Goal: Transaction & Acquisition: Book appointment/travel/reservation

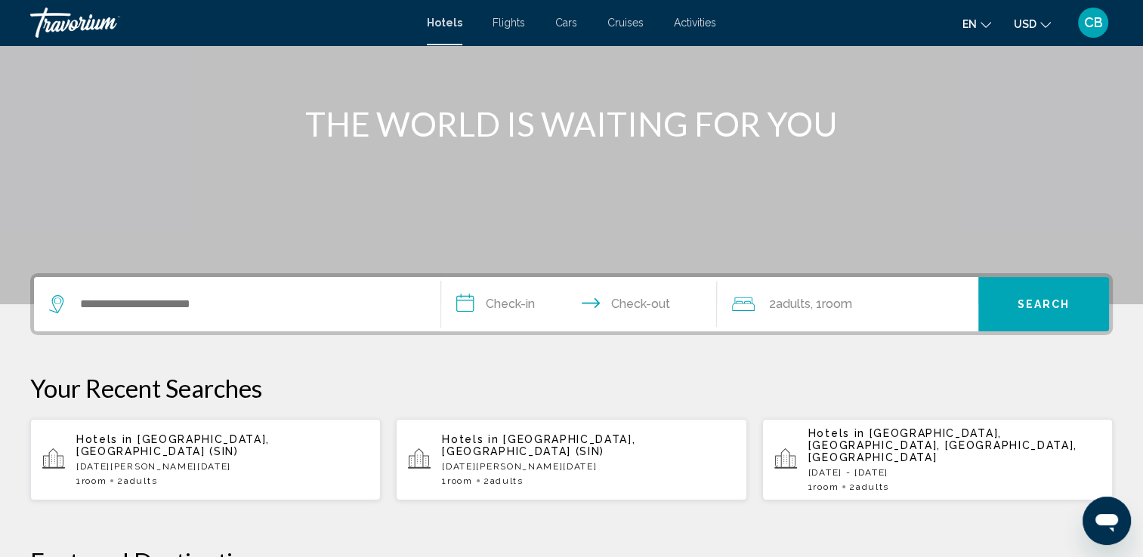
scroll to position [194, 0]
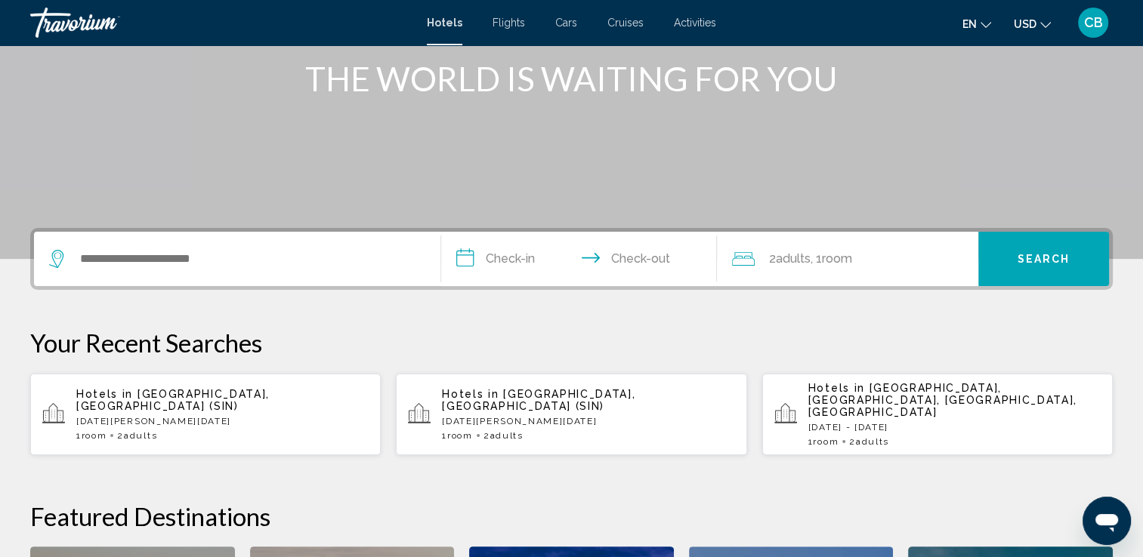
click at [174, 416] on p "[DATE][PERSON_NAME][DATE]" at bounding box center [222, 421] width 292 height 11
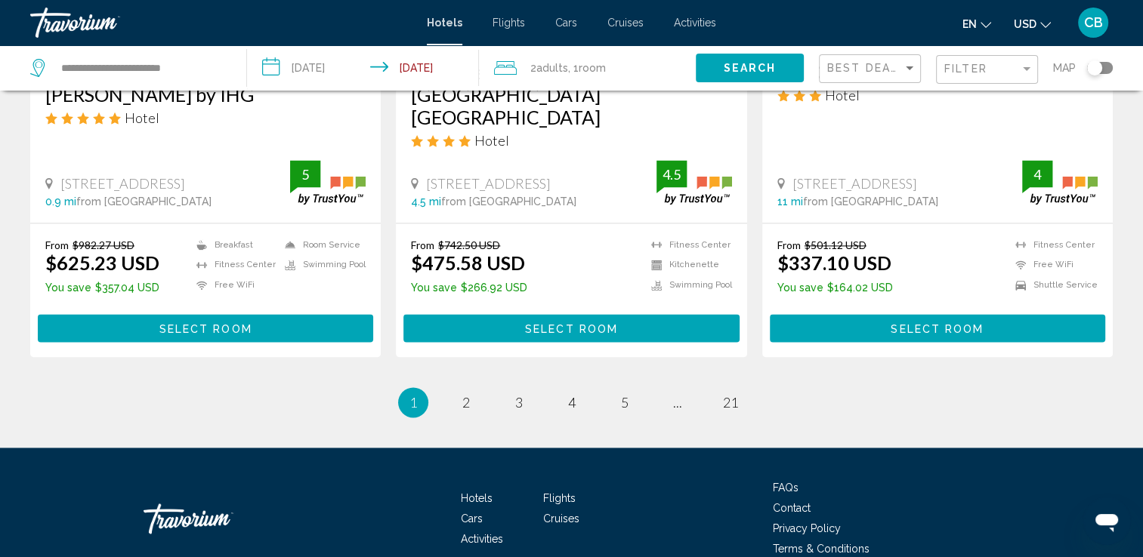
scroll to position [2031, 0]
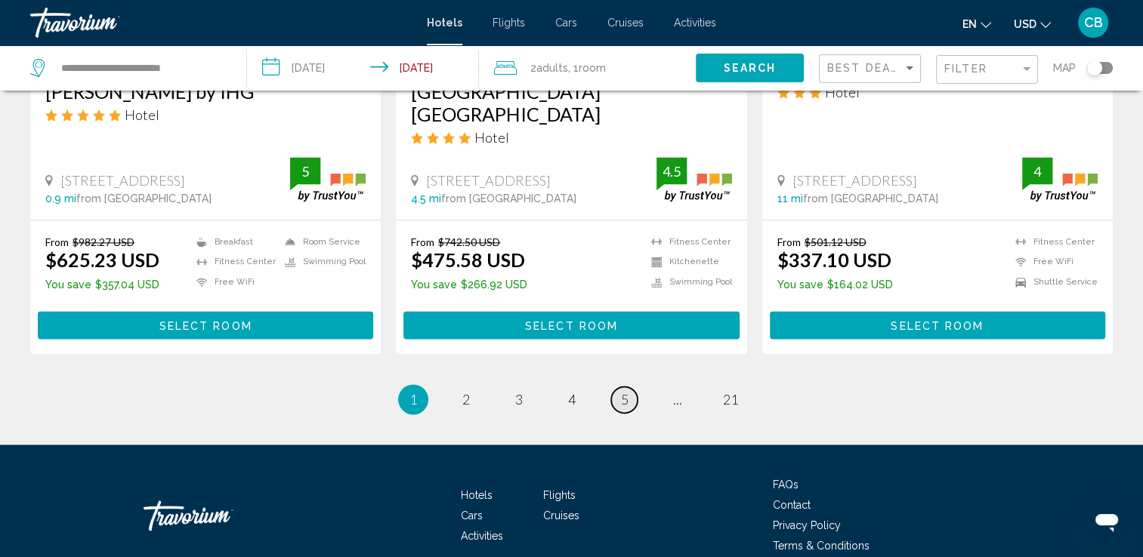
click at [628, 391] on span "5" at bounding box center [625, 399] width 8 height 17
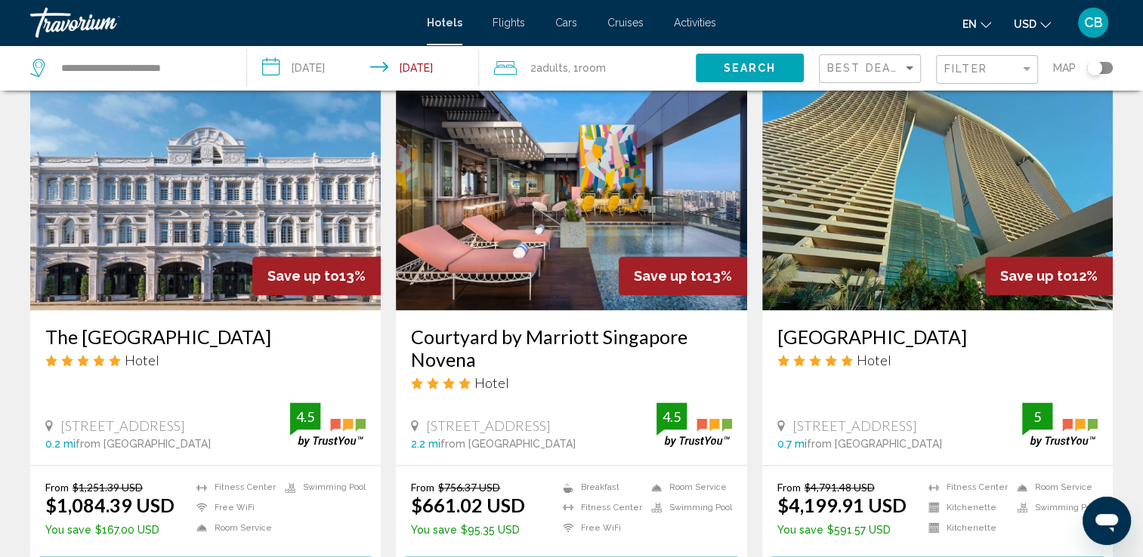
scroll to position [2076, 0]
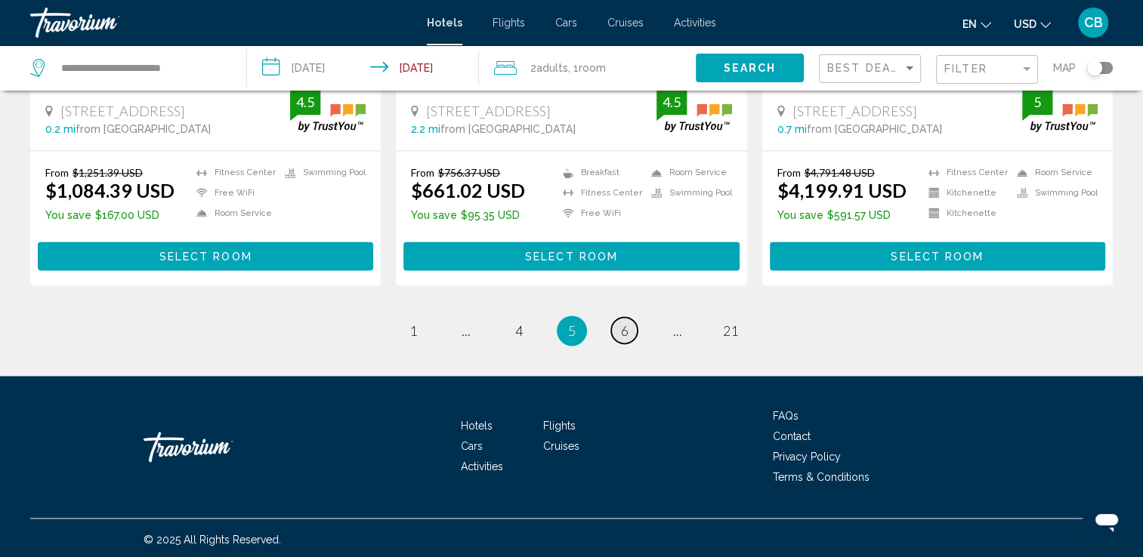
click at [628, 329] on span "6" at bounding box center [625, 330] width 8 height 17
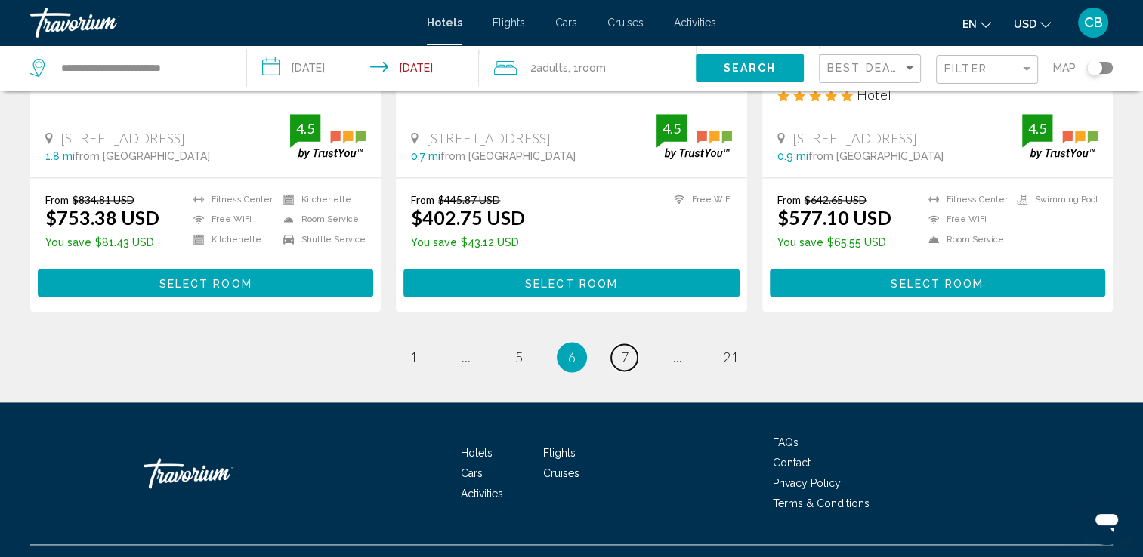
scroll to position [2038, 0]
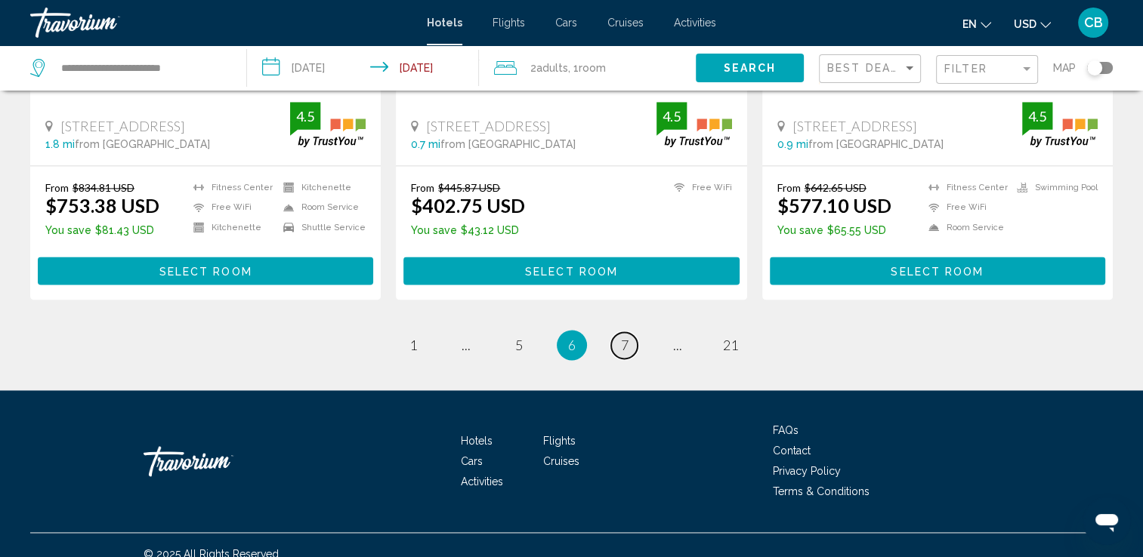
click at [623, 337] on span "7" at bounding box center [625, 345] width 8 height 17
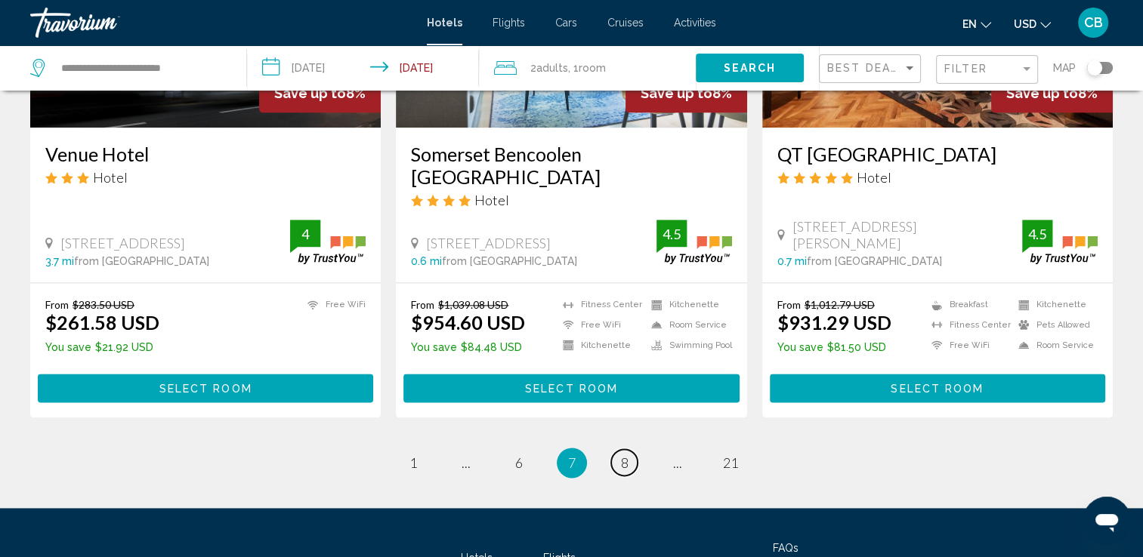
scroll to position [2009, 0]
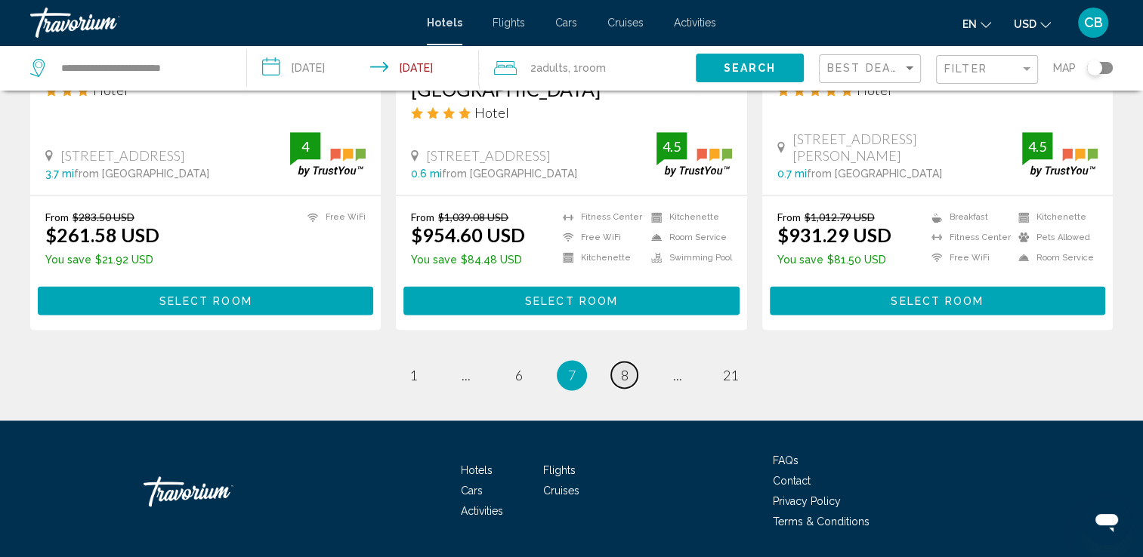
click at [622, 367] on span "8" at bounding box center [625, 375] width 8 height 17
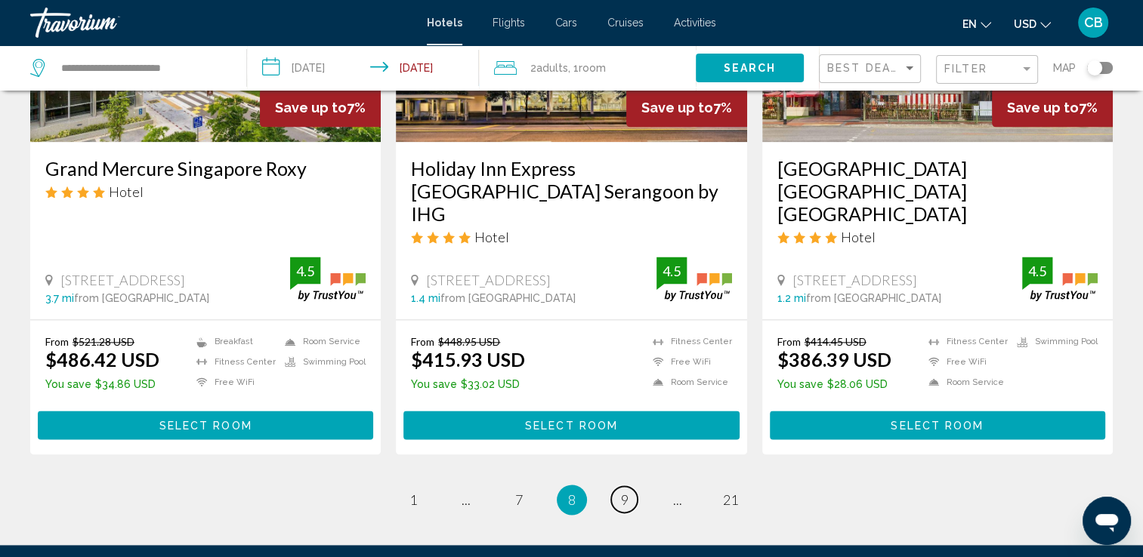
scroll to position [1921, 0]
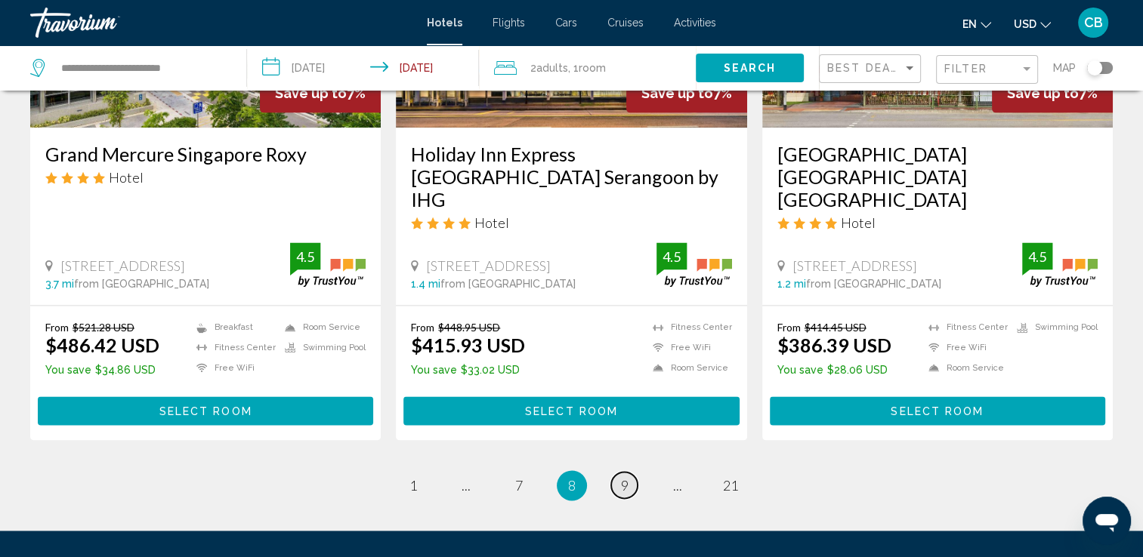
click at [619, 472] on link "page 9" at bounding box center [624, 485] width 26 height 26
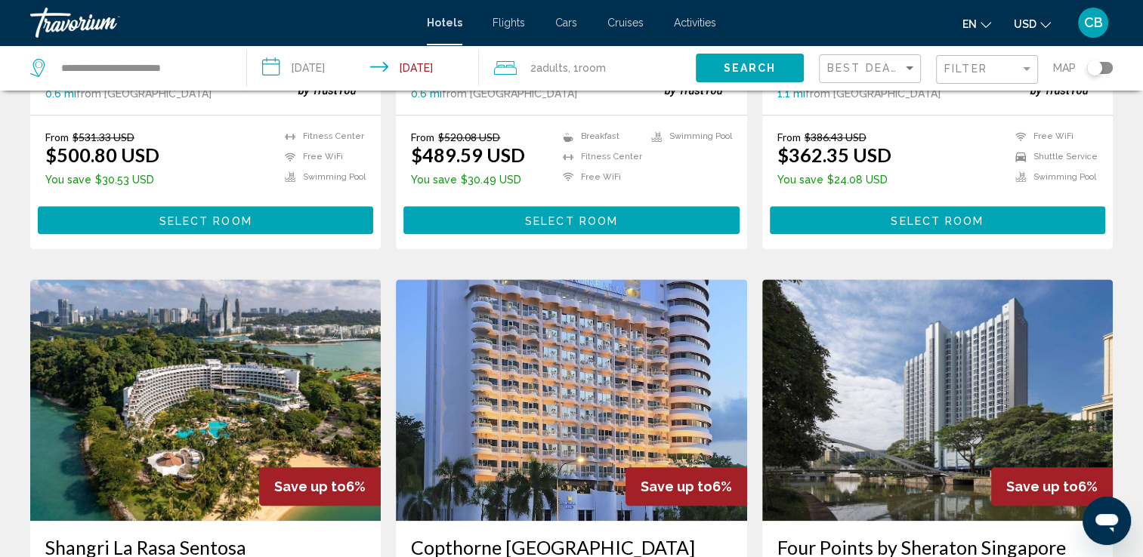
scroll to position [1736, 0]
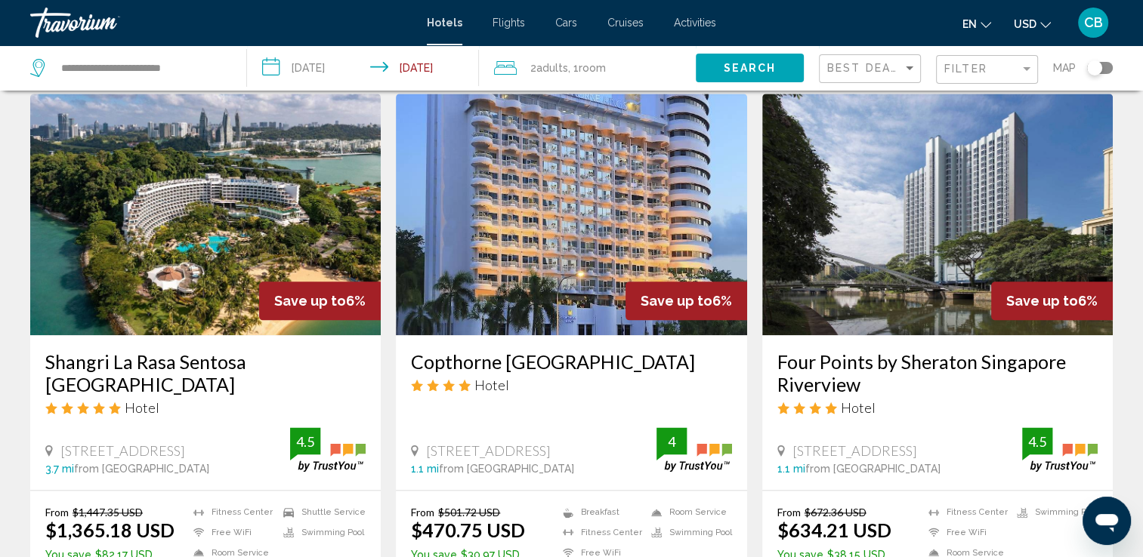
drag, startPoint x: 1145, startPoint y: 106, endPoint x: 1132, endPoint y: 457, distance: 351.4
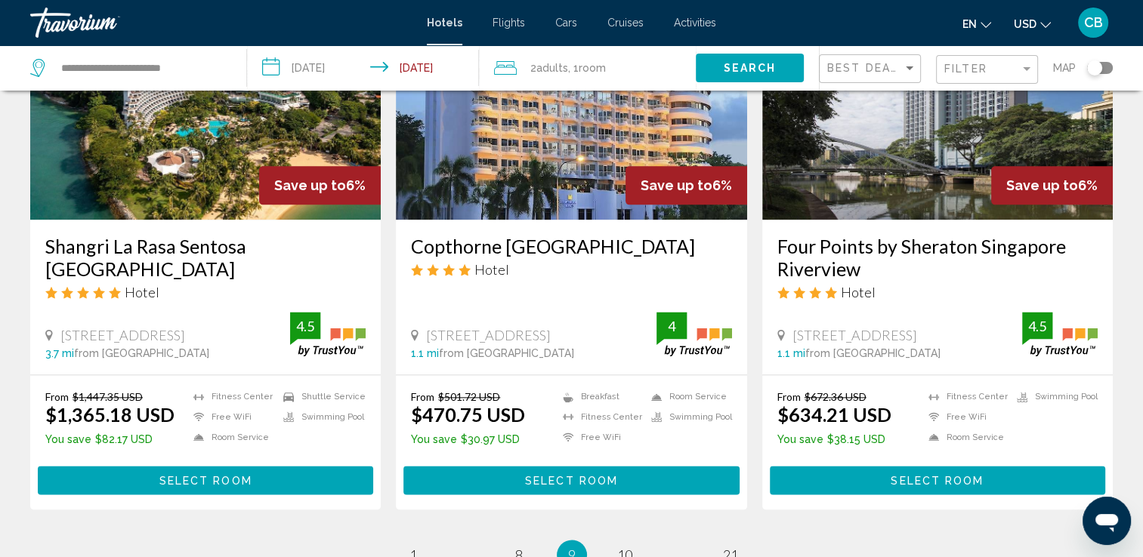
scroll to position [1855, 0]
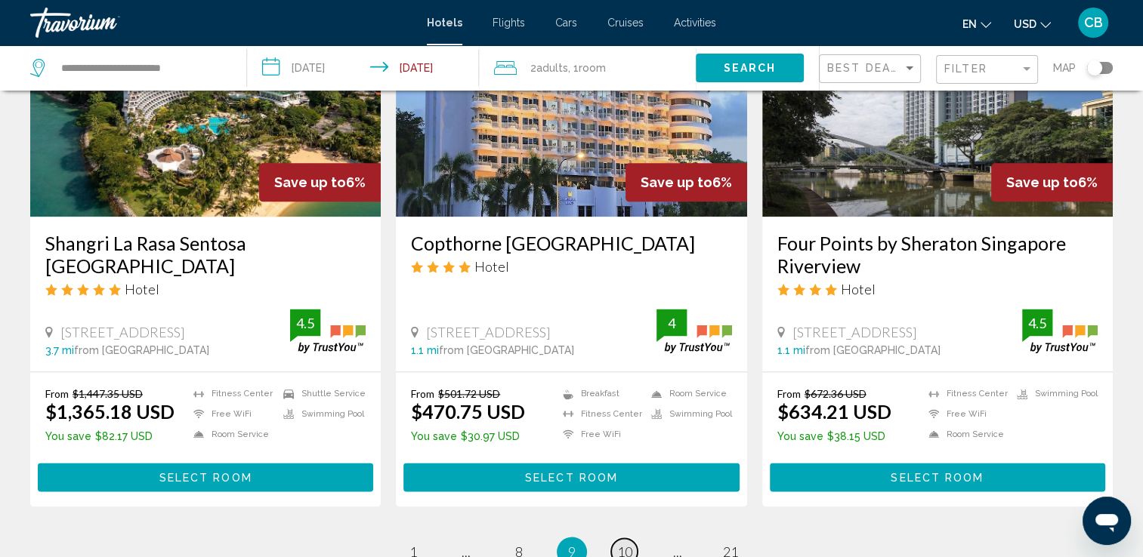
click at [629, 544] on span "10" at bounding box center [624, 552] width 15 height 17
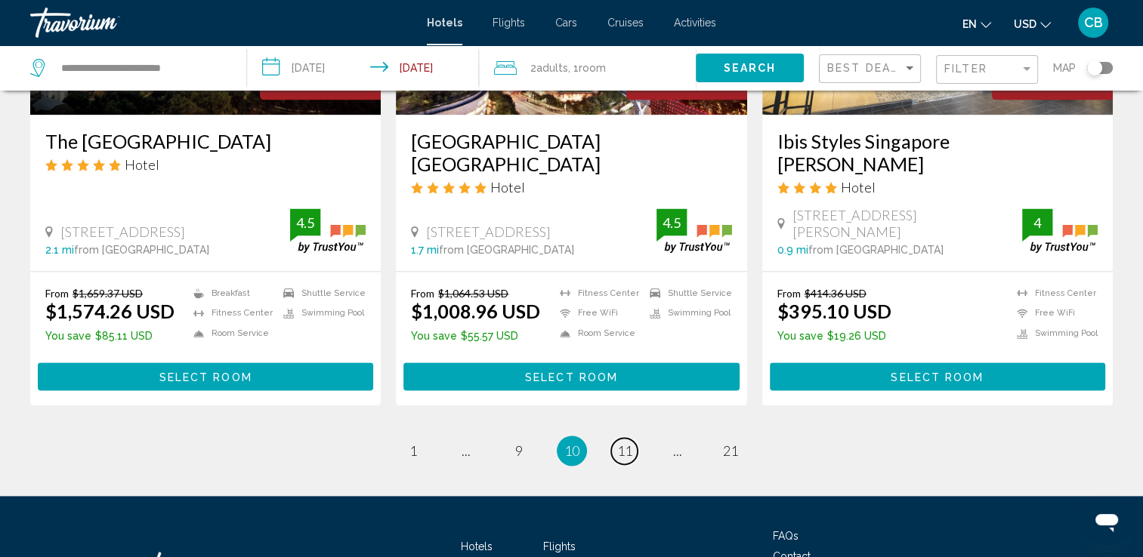
scroll to position [2032, 0]
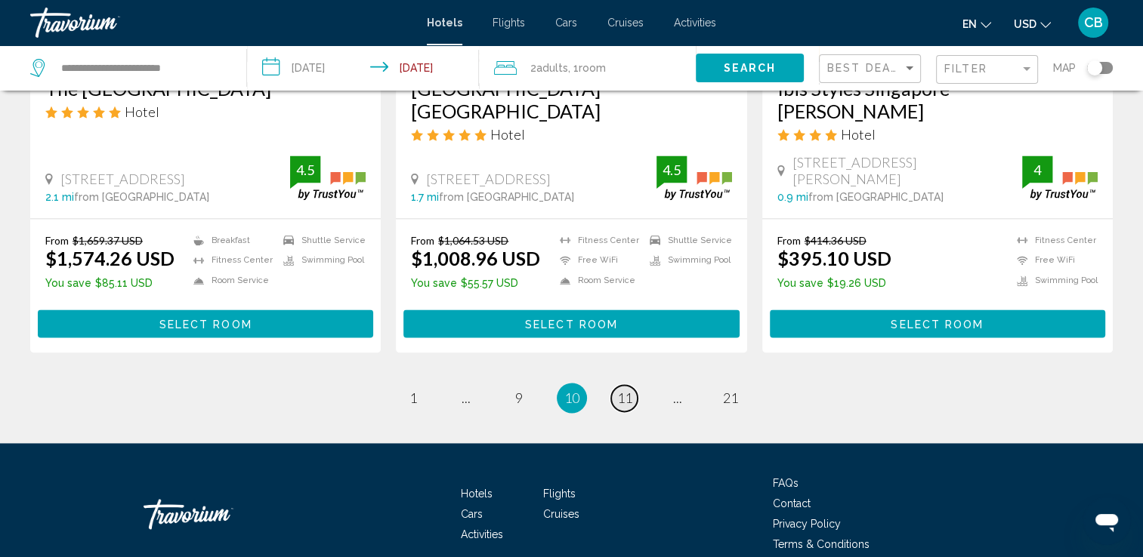
click at [624, 390] on span "11" at bounding box center [624, 398] width 15 height 17
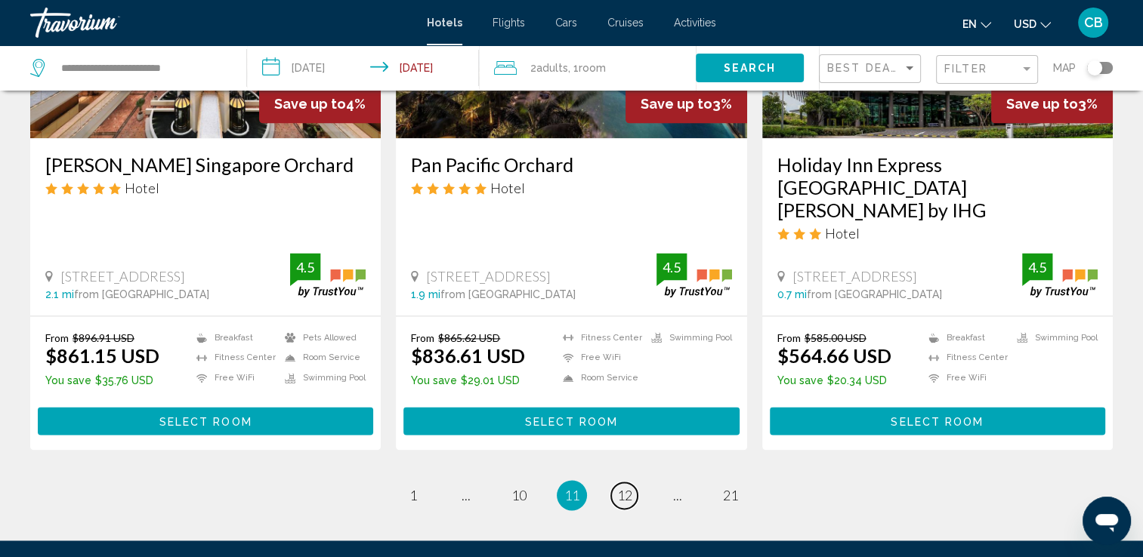
scroll to position [1977, 0]
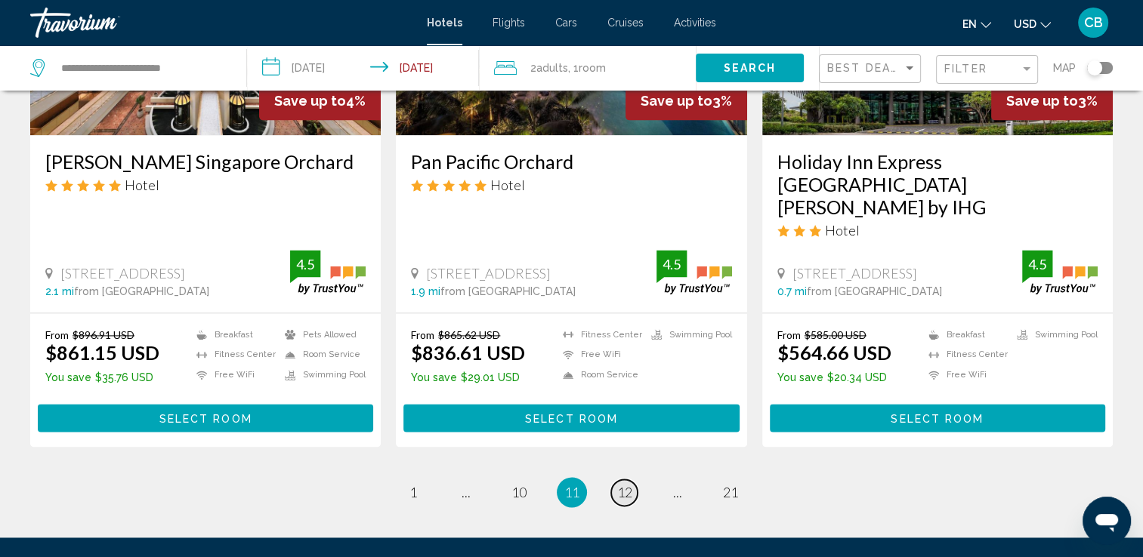
click at [625, 484] on span "12" at bounding box center [624, 492] width 15 height 17
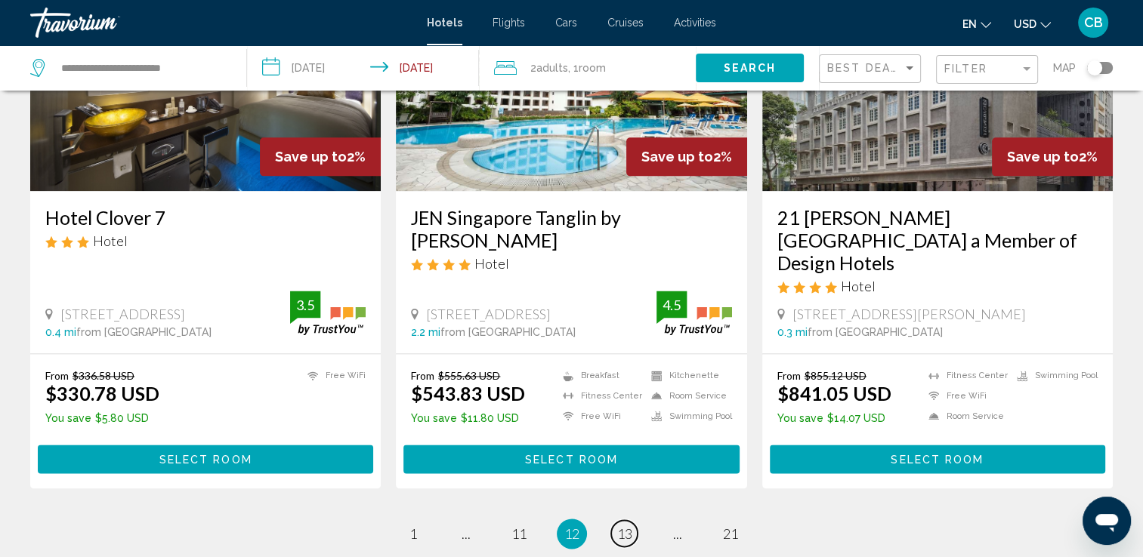
scroll to position [1871, 0]
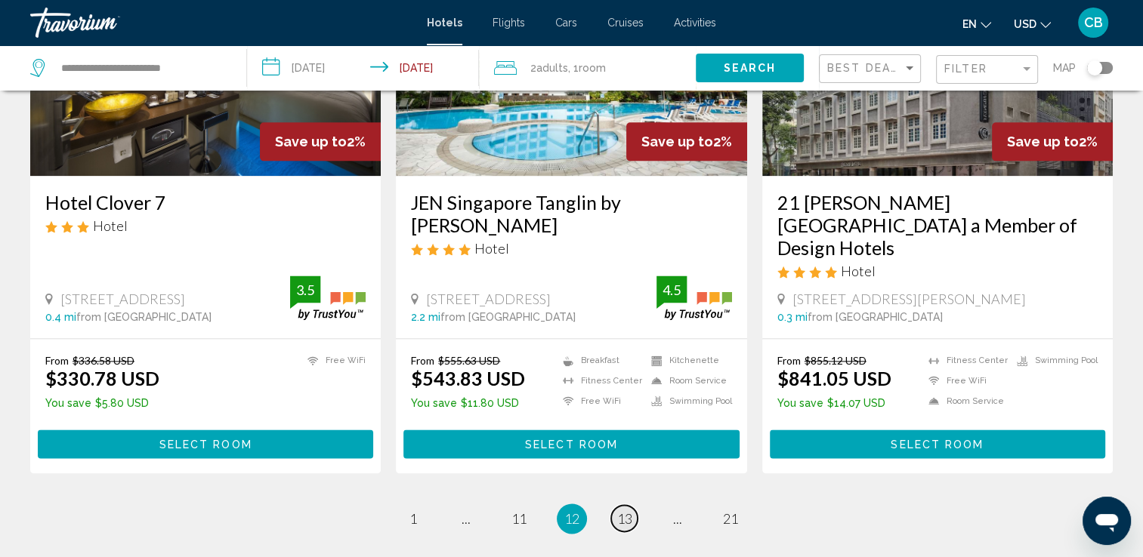
click at [622, 511] on span "13" at bounding box center [624, 519] width 15 height 17
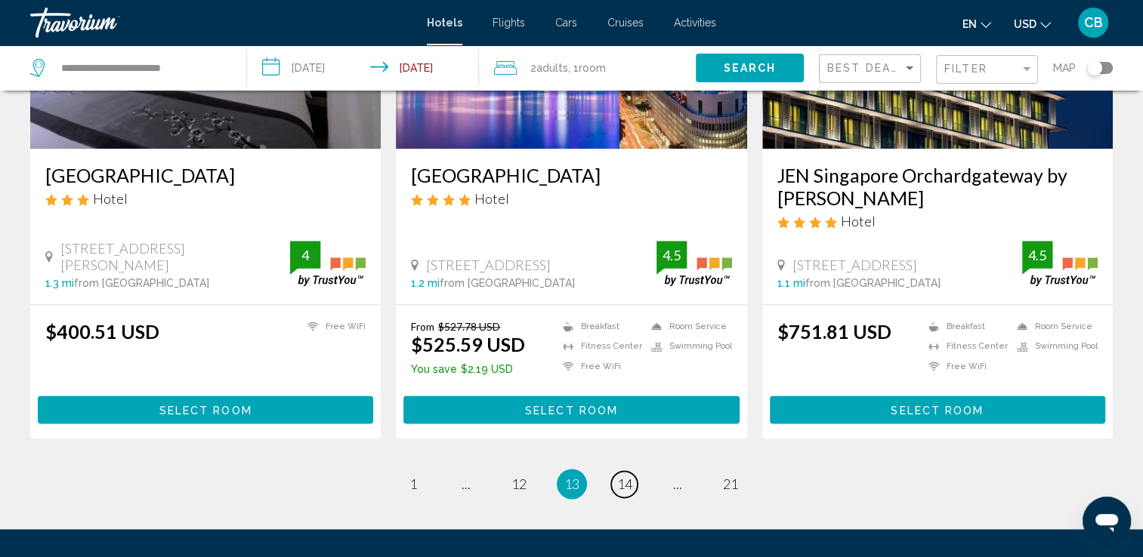
scroll to position [1920, 0]
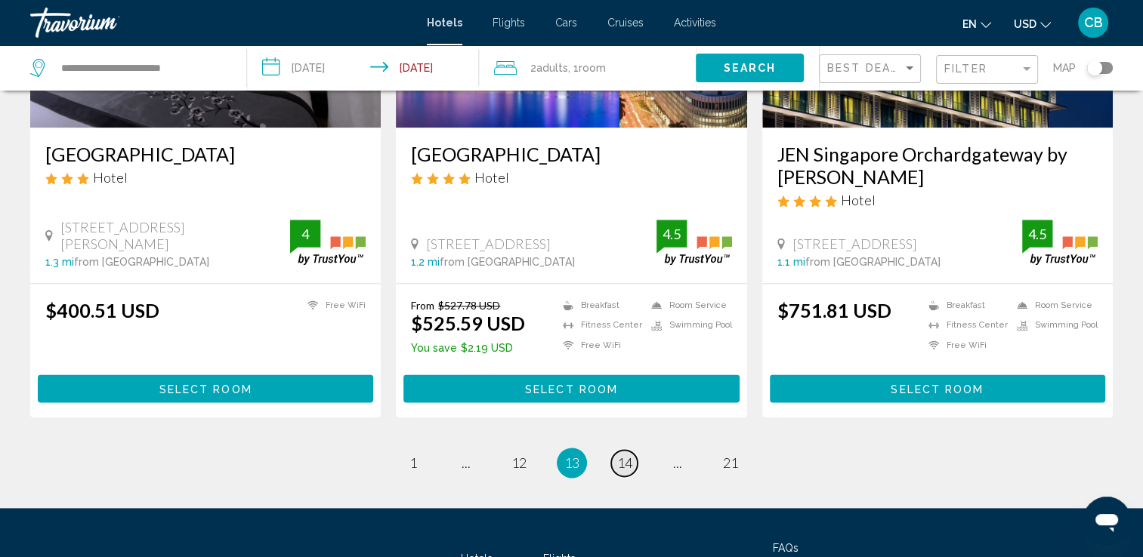
click at [622, 455] on span "14" at bounding box center [624, 463] width 15 height 17
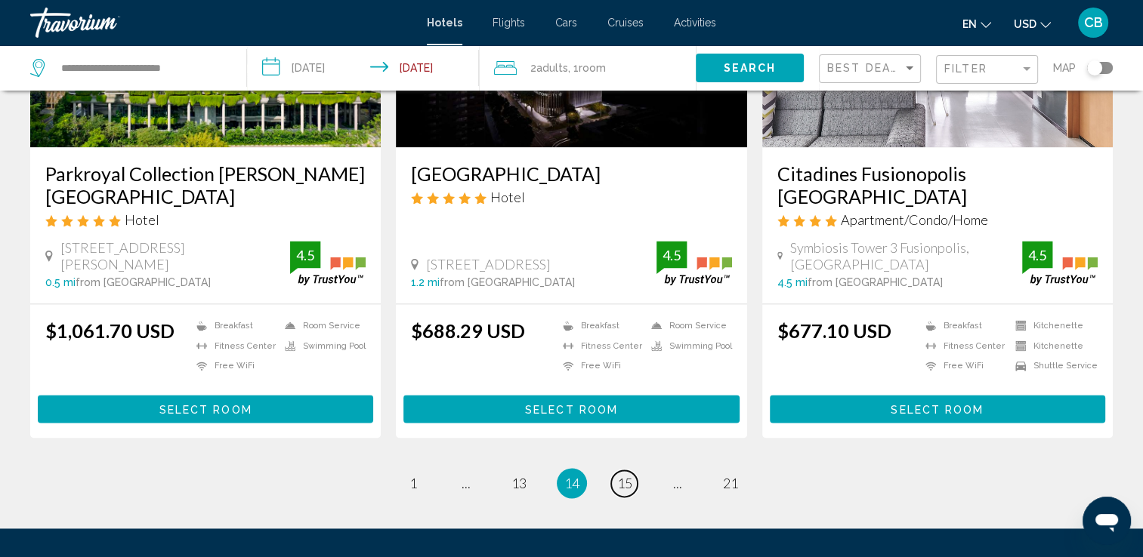
scroll to position [1907, 0]
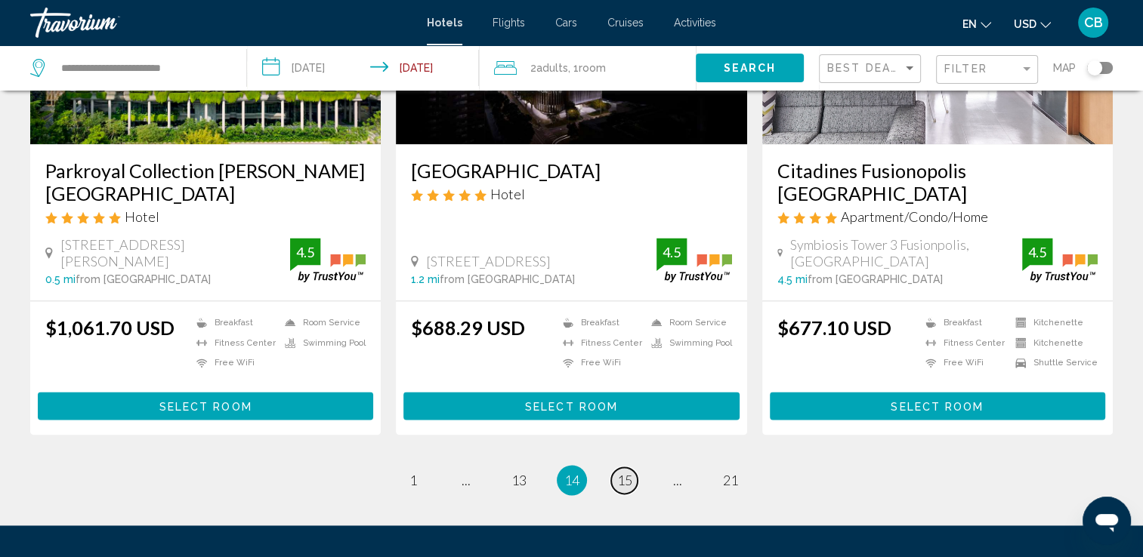
click at [625, 472] on span "15" at bounding box center [624, 480] width 15 height 17
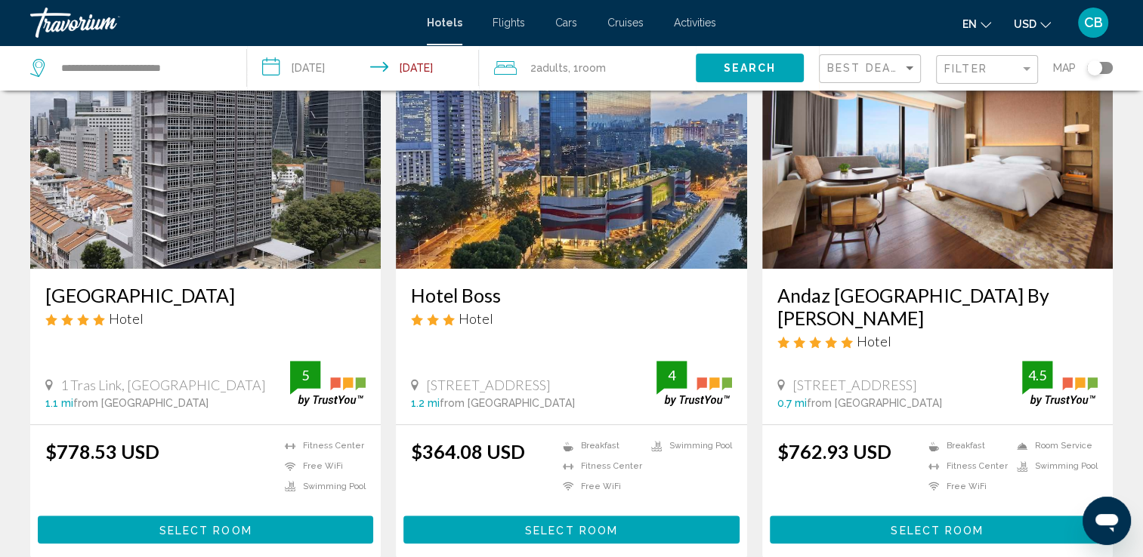
scroll to position [1244, 0]
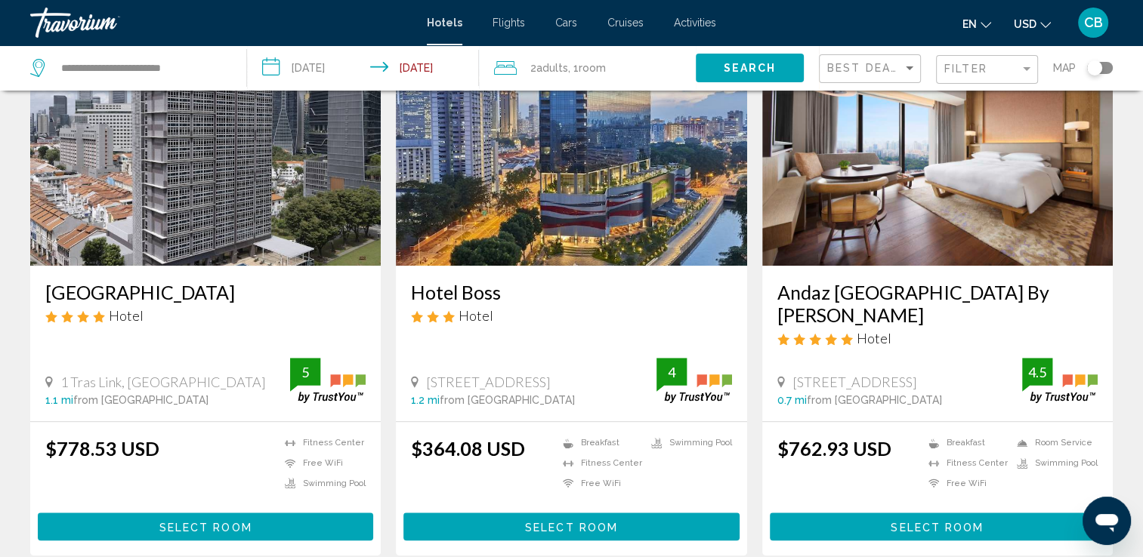
click at [535, 181] on img "Main content" at bounding box center [571, 145] width 350 height 242
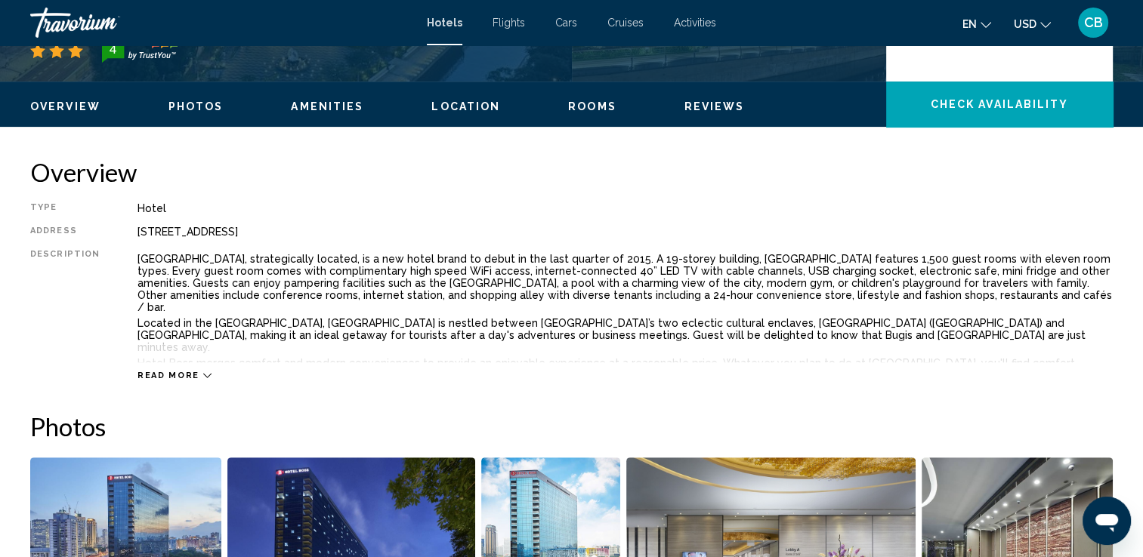
scroll to position [471, 0]
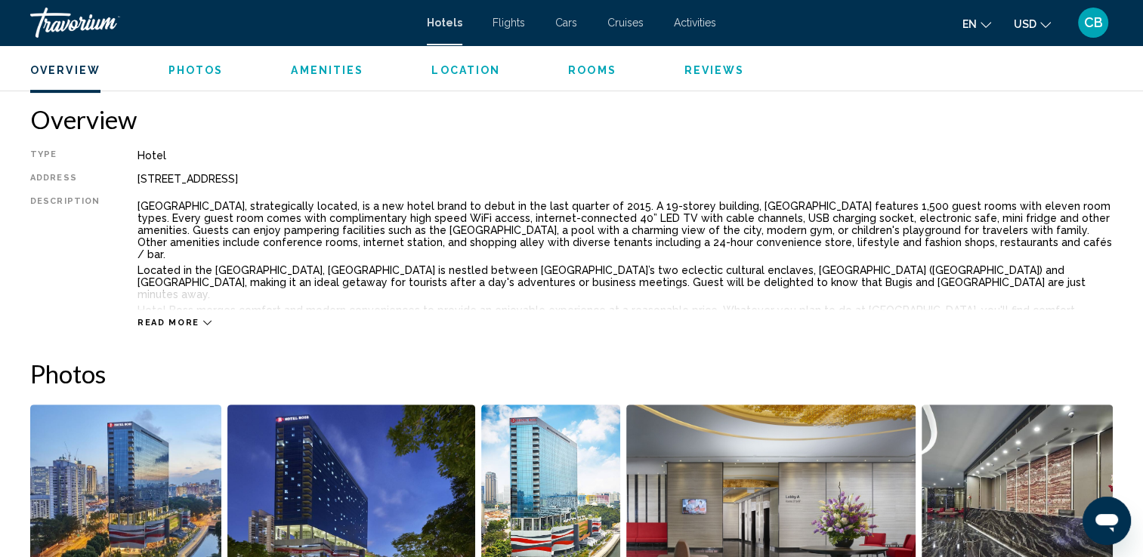
click at [203, 319] on icon "Main content" at bounding box center [207, 323] width 8 height 8
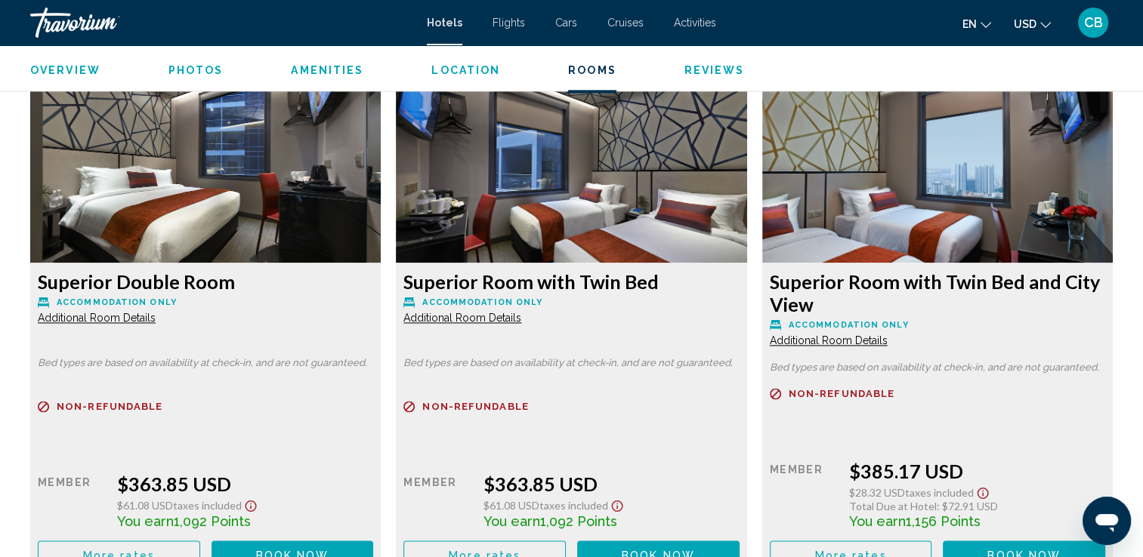
scroll to position [2064, 0]
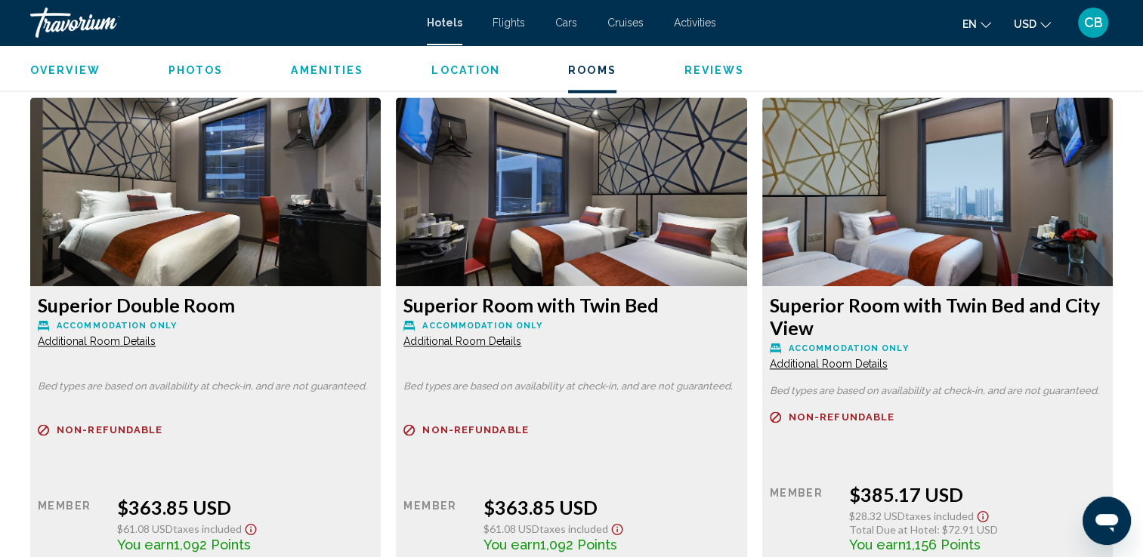
click at [156, 335] on span "Additional Room Details" at bounding box center [97, 341] width 118 height 12
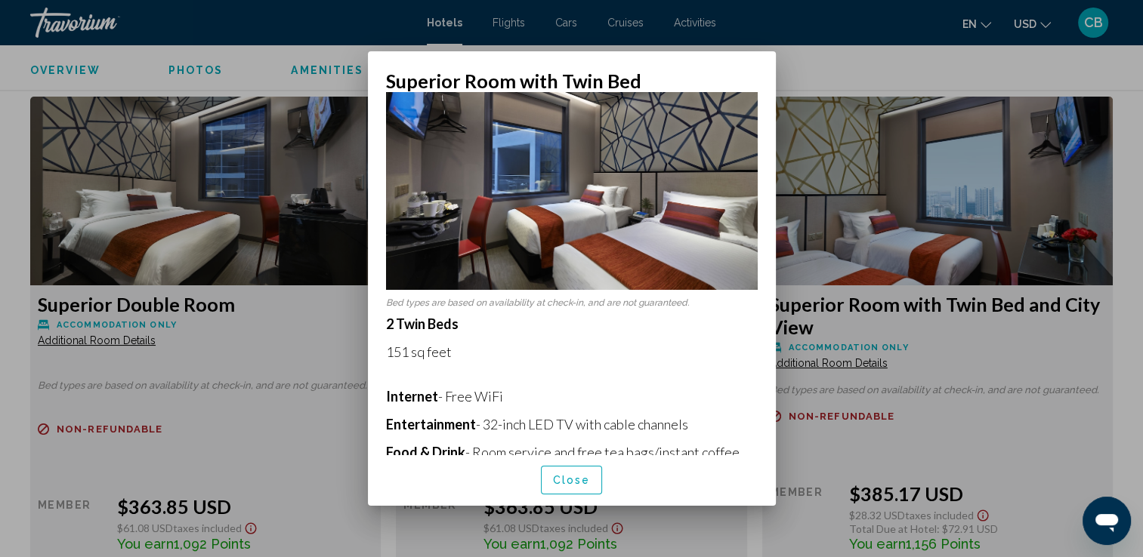
scroll to position [0, 0]
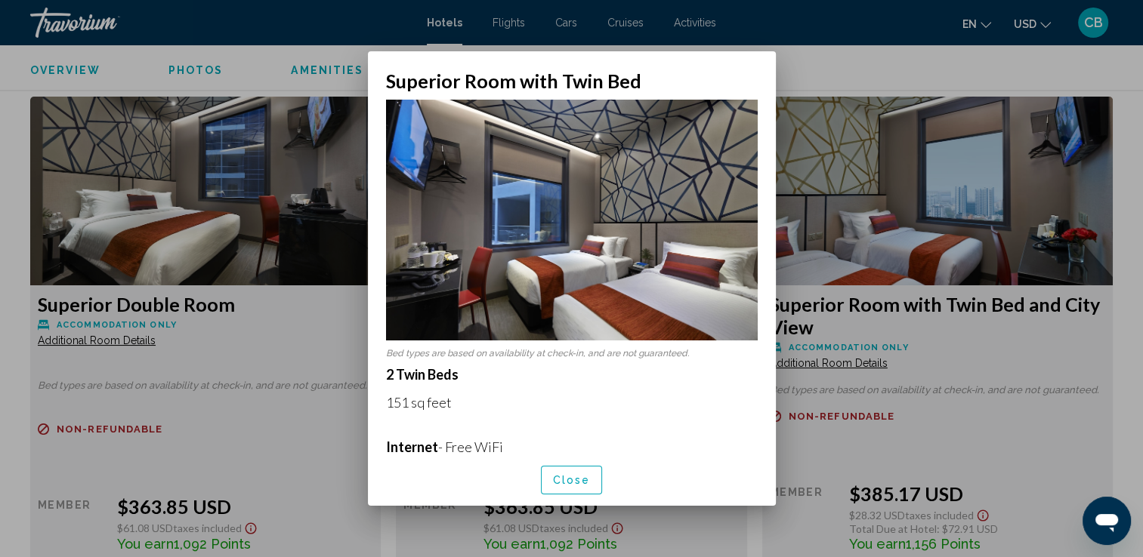
click at [567, 483] on span "Close" at bounding box center [572, 481] width 38 height 12
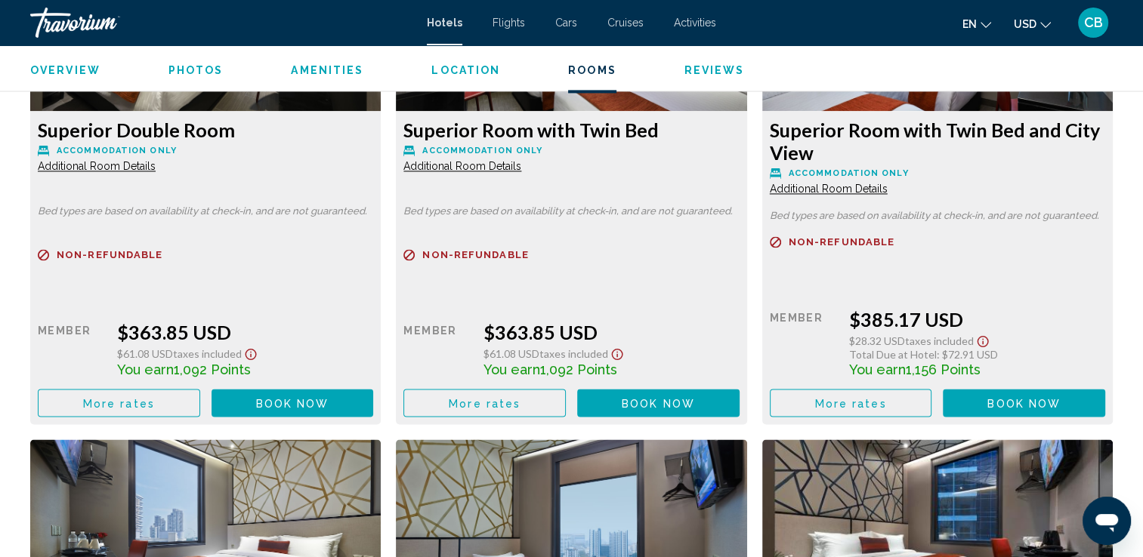
scroll to position [2254, 0]
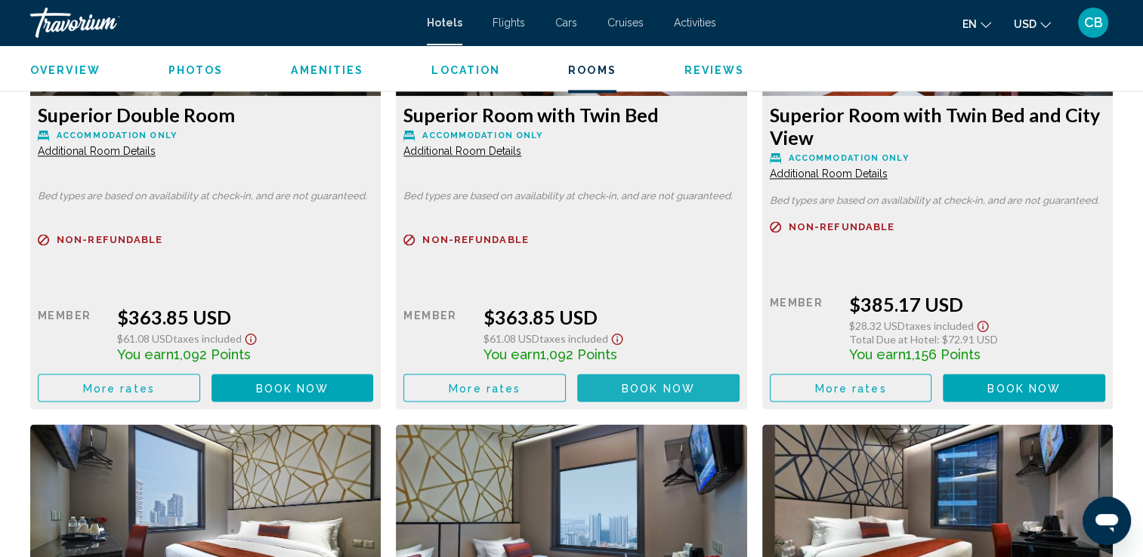
click at [613, 374] on button "Book now No longer available" at bounding box center [658, 388] width 162 height 28
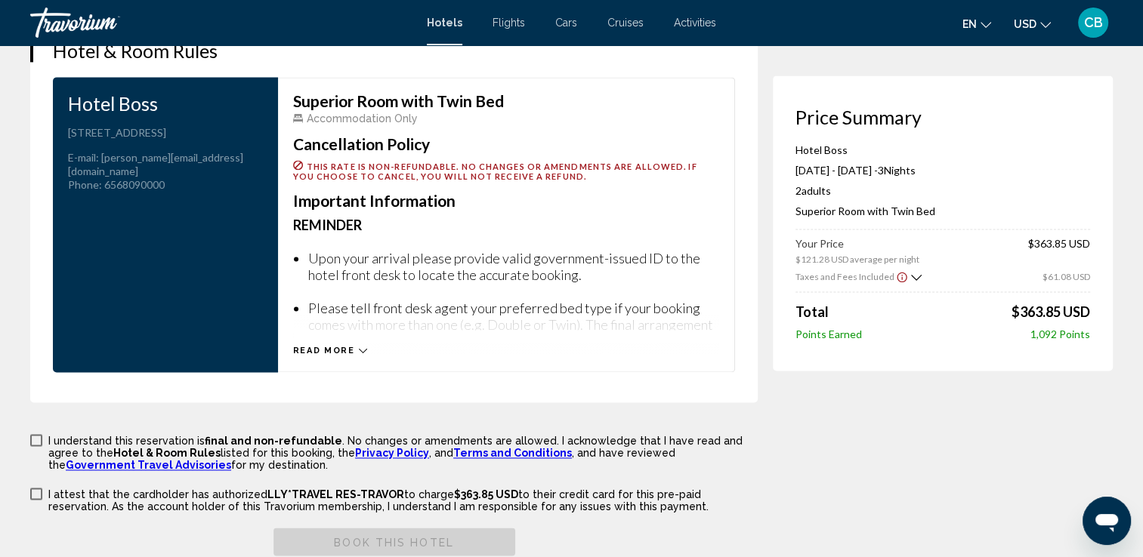
scroll to position [2146, 0]
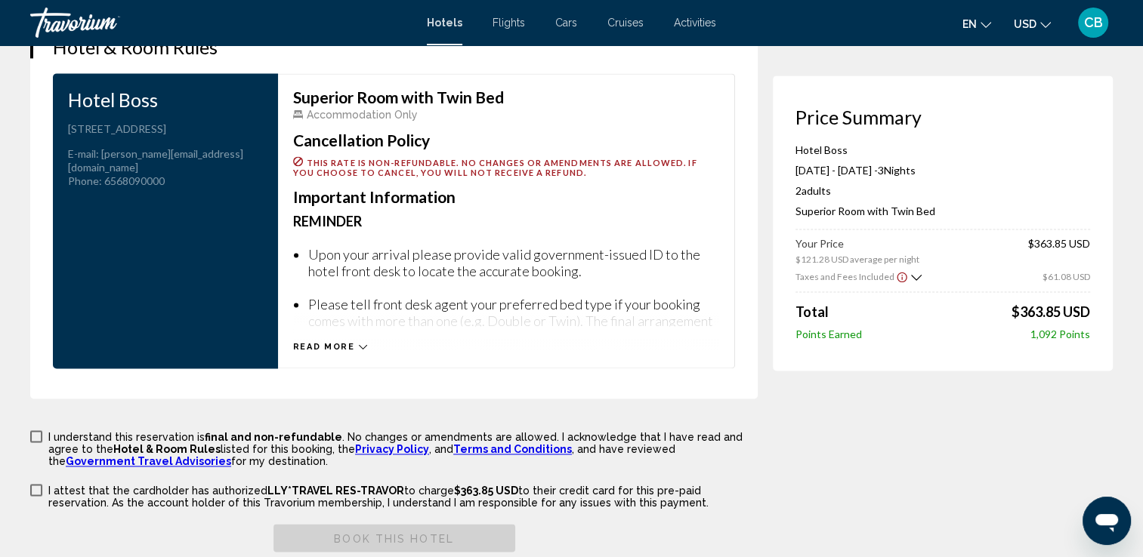
click at [359, 343] on icon "Main content" at bounding box center [363, 347] width 8 height 8
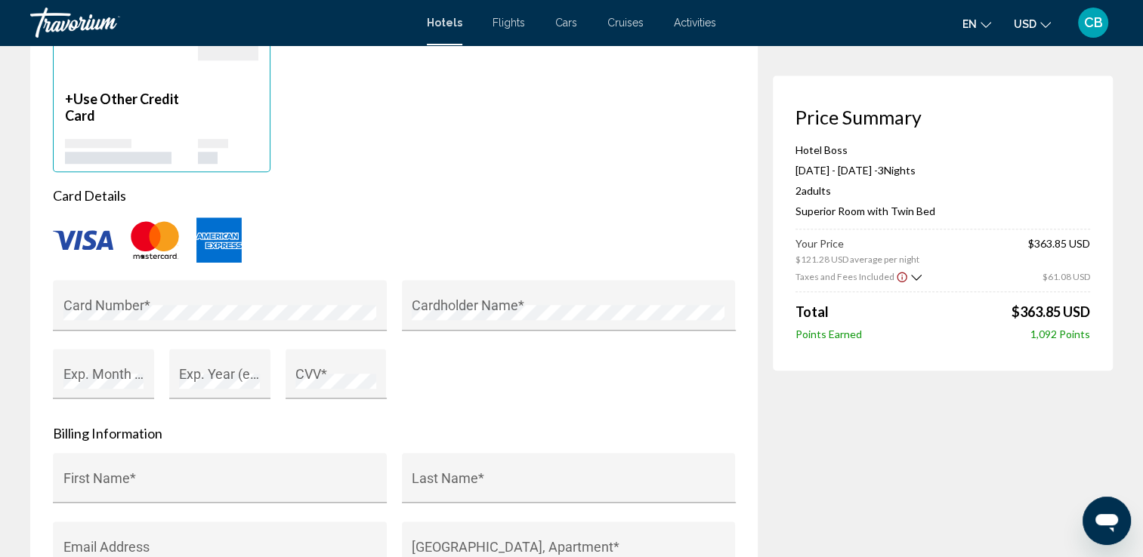
scroll to position [1351, 0]
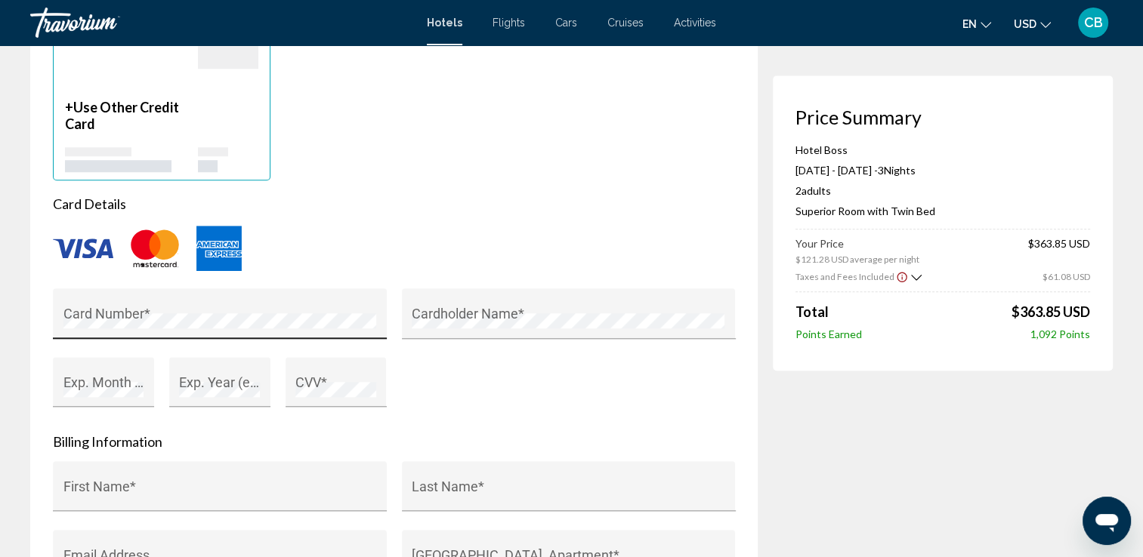
click at [79, 289] on div "Card Number *" at bounding box center [220, 314] width 334 height 51
click at [114, 299] on div "Card Number *" at bounding box center [219, 318] width 313 height 40
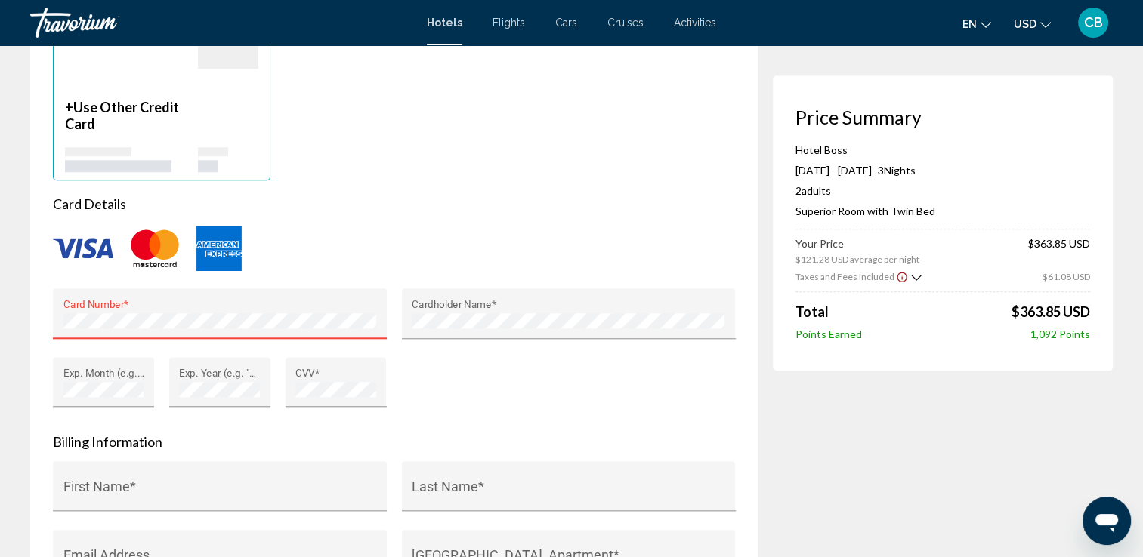
type input "**********"
type input "**"
type input "*****"
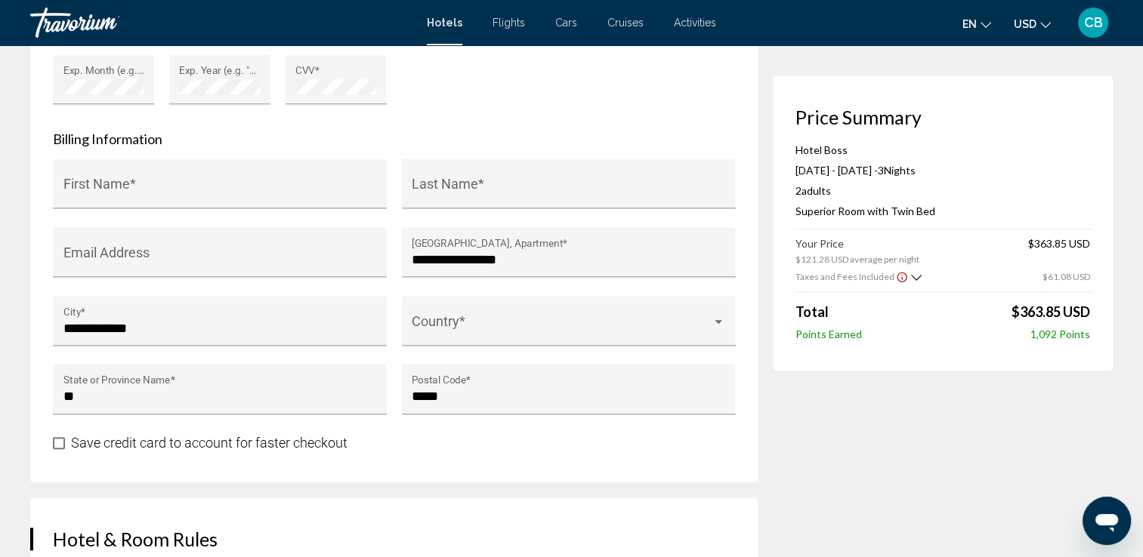
scroll to position [1662, 0]
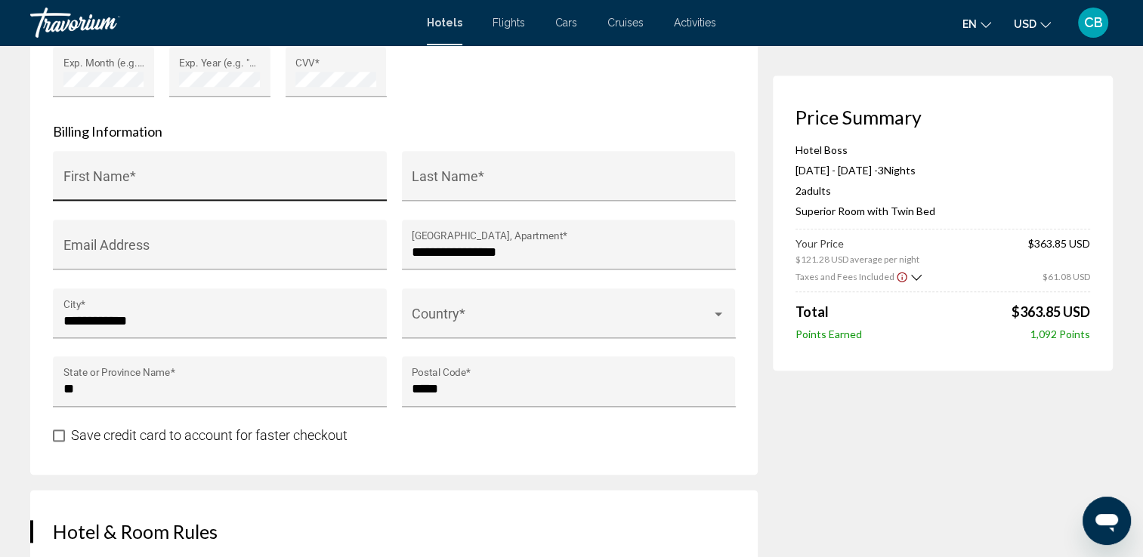
click at [93, 164] on div "First Name *" at bounding box center [219, 181] width 313 height 40
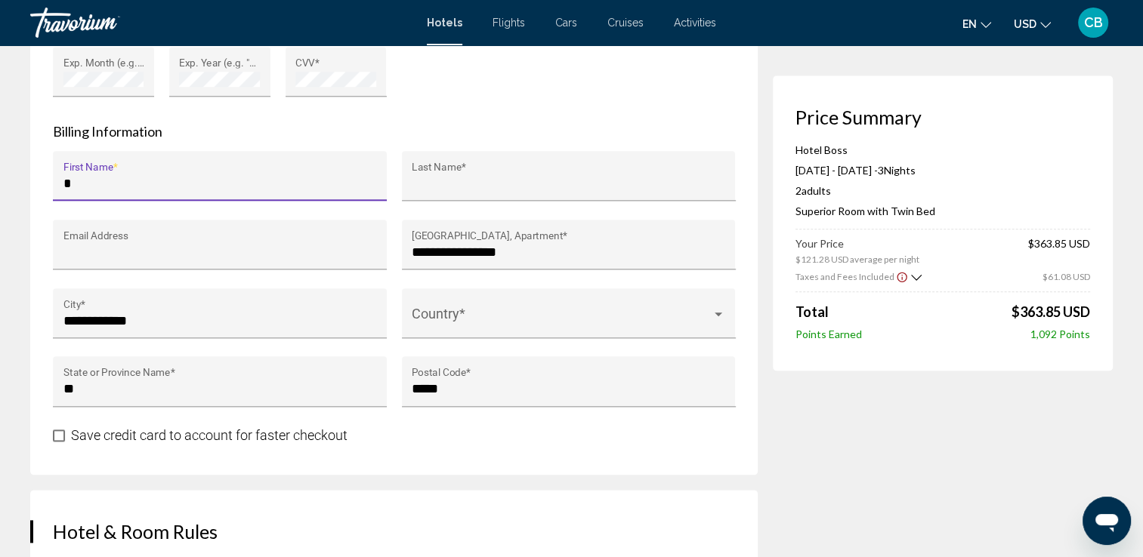
type input "*********"
type input "******"
type input "**********"
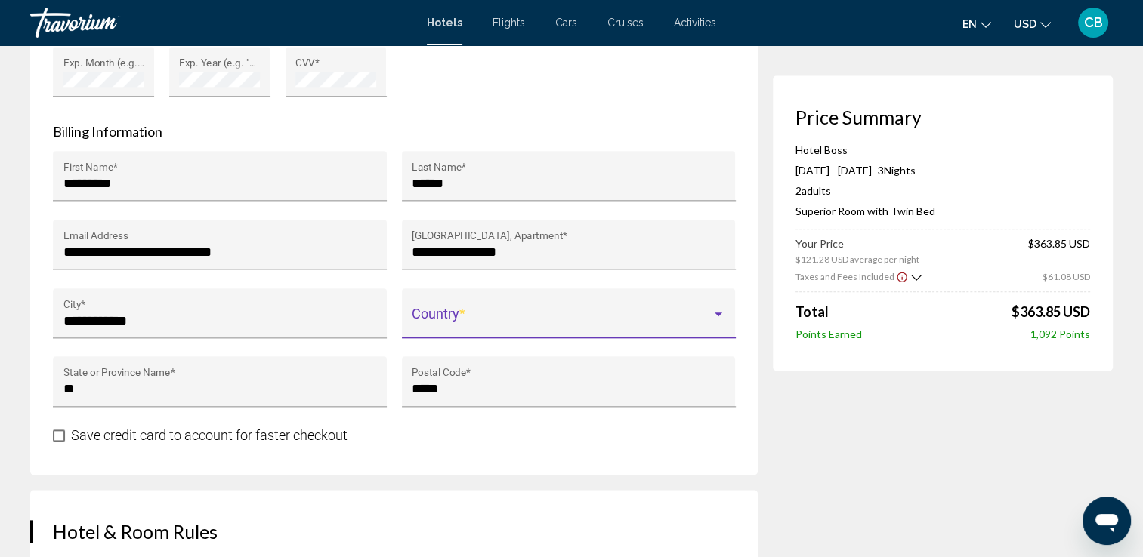
click at [714, 309] on div "Main content" at bounding box center [718, 315] width 14 height 12
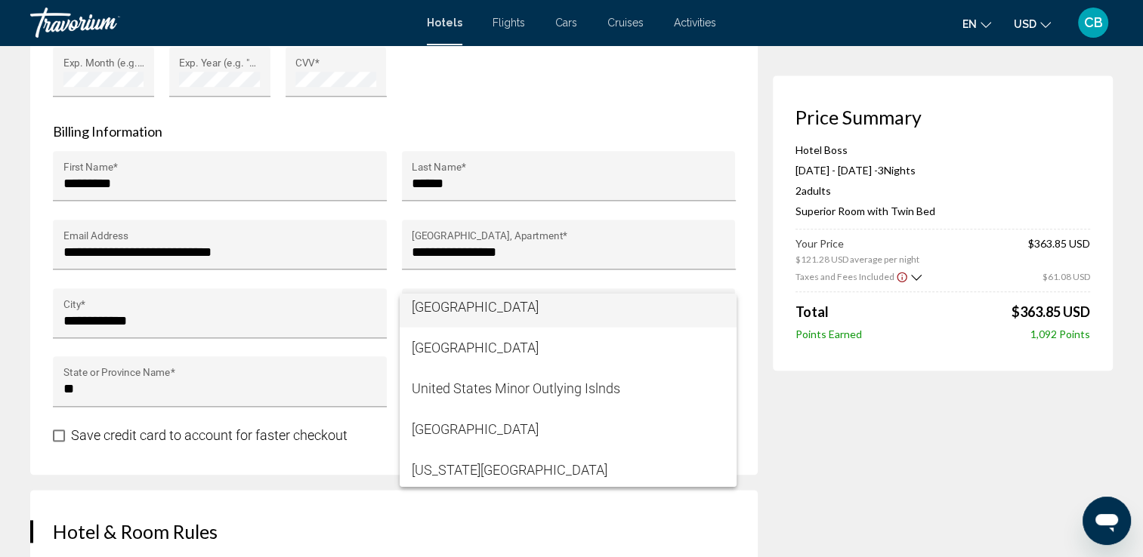
scroll to position [9706, 0]
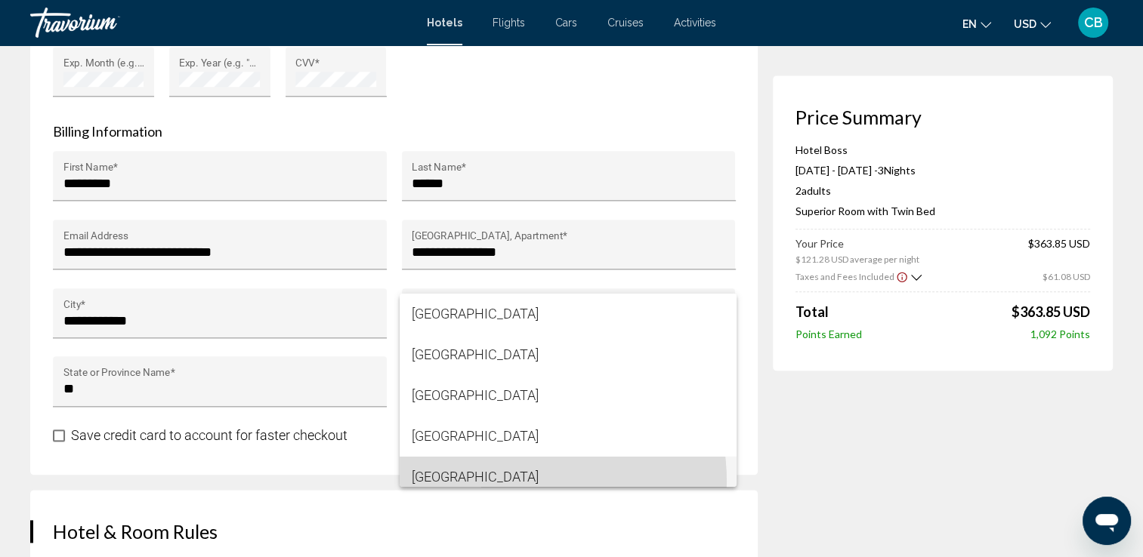
click at [508, 481] on span "[GEOGRAPHIC_DATA]" at bounding box center [568, 477] width 313 height 41
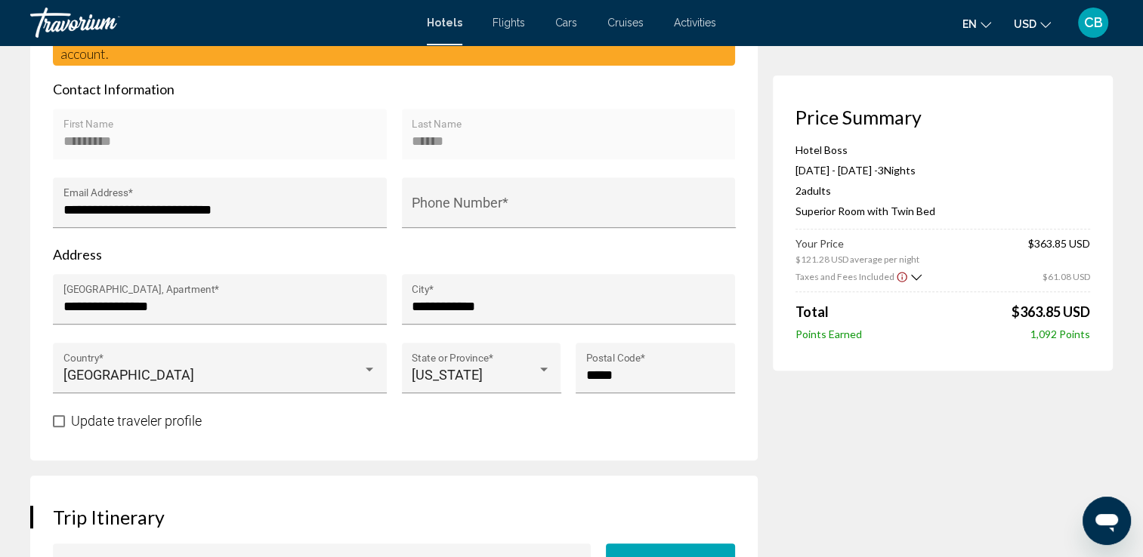
scroll to position [683, 0]
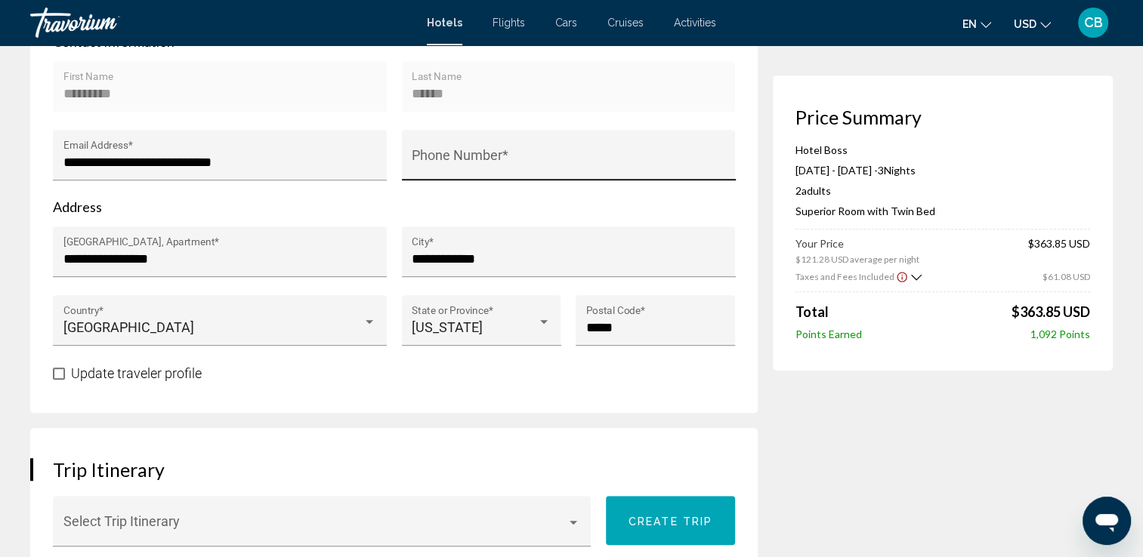
click at [472, 151] on div "Phone Number *" at bounding box center [568, 160] width 313 height 40
type input "**********"
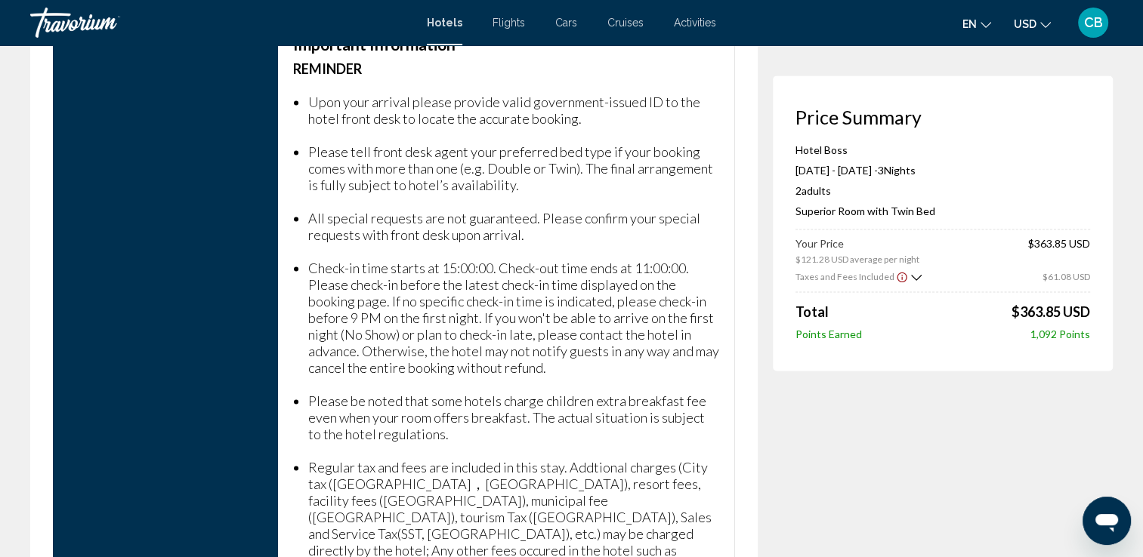
scroll to position [2389, 0]
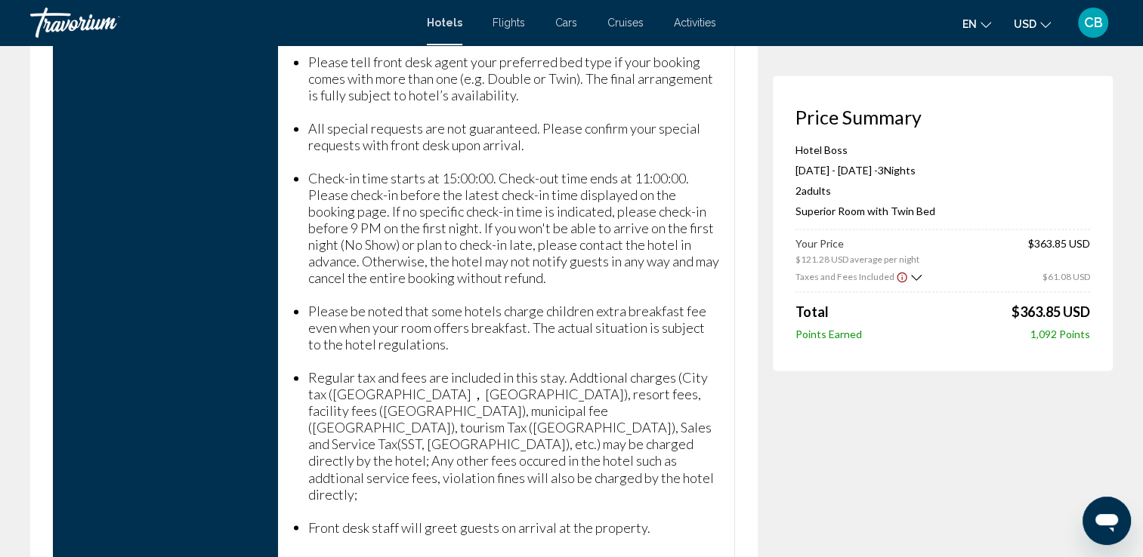
drag, startPoint x: 293, startPoint y: 106, endPoint x: 671, endPoint y: 494, distance: 541.0
click at [671, 494] on div "Superior Room with Twin Bed Accommodation Only Cancellation Policy This rate is…" at bounding box center [506, 221] width 426 height 748
copy div "Loremips Dolo sita Cons Adi Elitseddoeius Temp Incididuntut Labore Etdo magn al…"
click at [717, 355] on ul "Upon your arrival please provide valid government-issued ID to the hotel front …" at bounding box center [506, 269] width 426 height 565
drag, startPoint x: 793, startPoint y: 116, endPoint x: 1093, endPoint y: 310, distance: 357.2
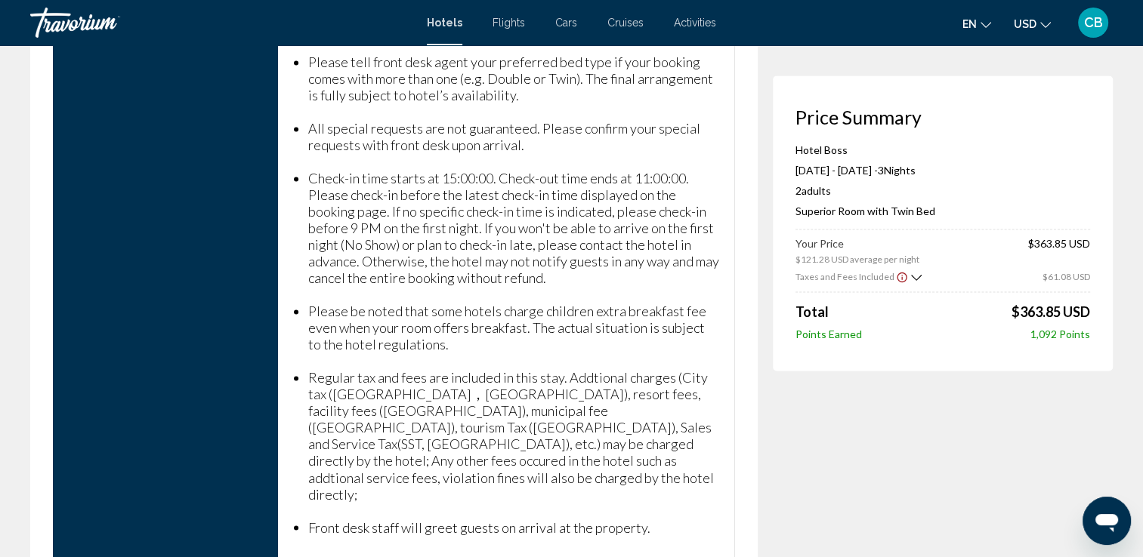
click at [1093, 310] on div "Price Summary Hotel Boss [DATE] - [DATE] - 3 Night Nights 2 Adult Adults , 0 Ch…" at bounding box center [943, 223] width 340 height 295
copy app-price-summary-new "Price Summary Hotel Boss [DATE] - [DATE] - 3 Night Nights 2 Adult Adults , 0 Ch…"
click at [1013, 119] on h3 "Price Summary" at bounding box center [942, 117] width 295 height 23
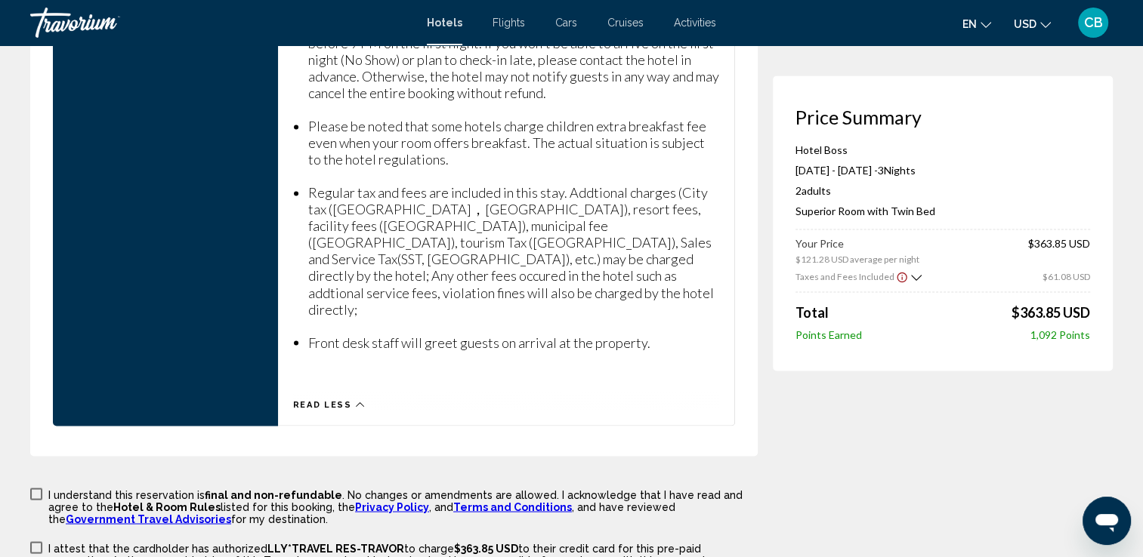
scroll to position [2535, 0]
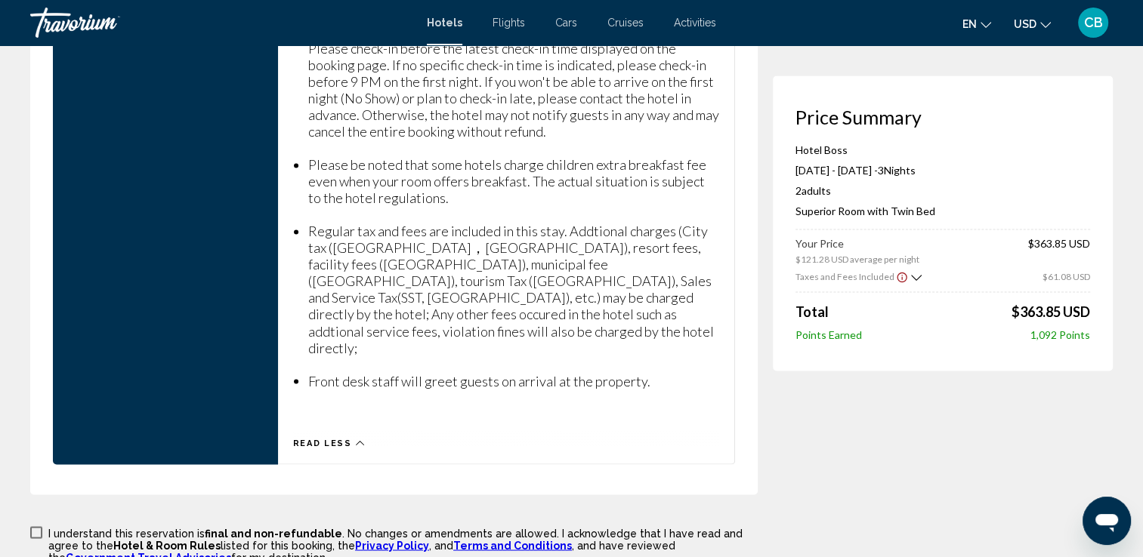
click at [356, 439] on icon "Main content" at bounding box center [360, 443] width 8 height 8
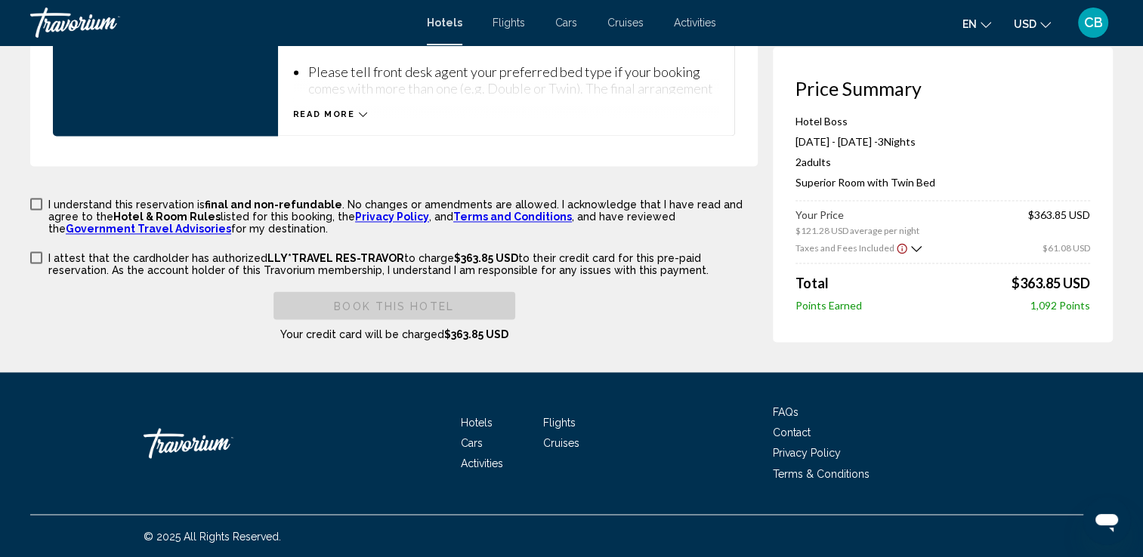
scroll to position [2371, 0]
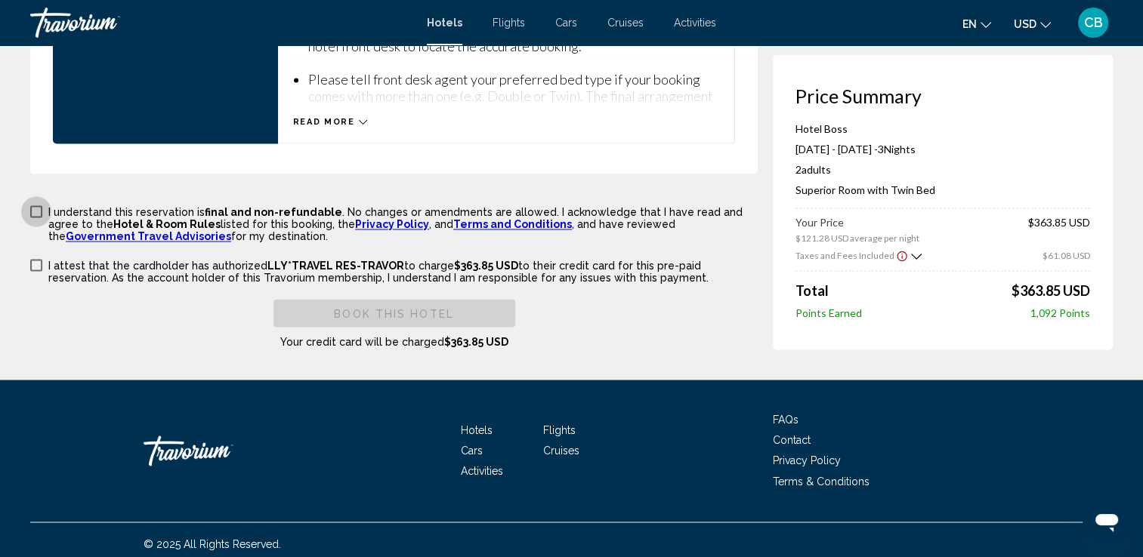
click at [39, 205] on span "Main content" at bounding box center [36, 211] width 12 height 12
click at [32, 259] on span "Main content" at bounding box center [36, 265] width 12 height 12
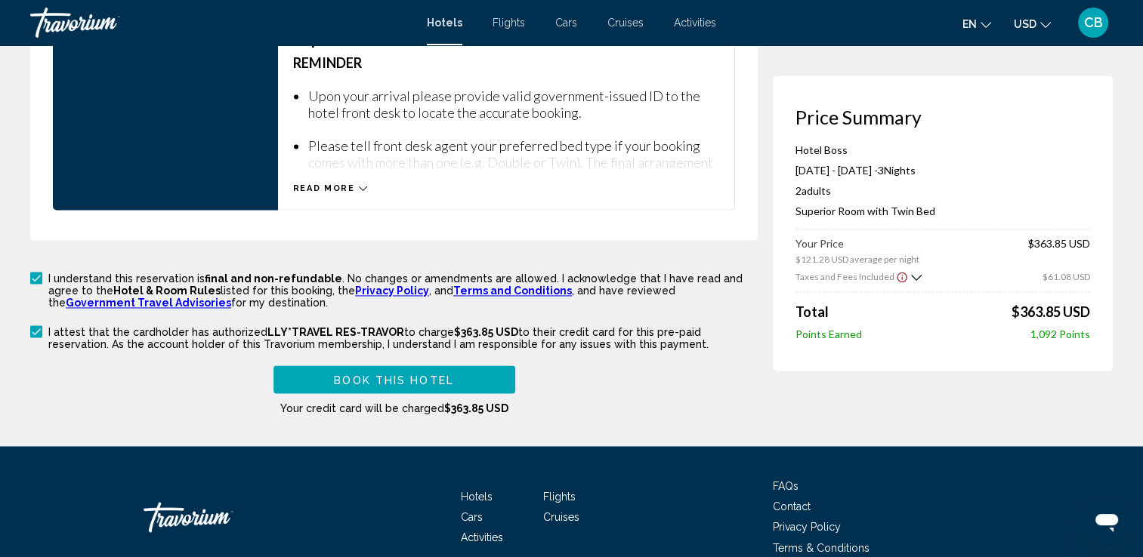
scroll to position [2350, 0]
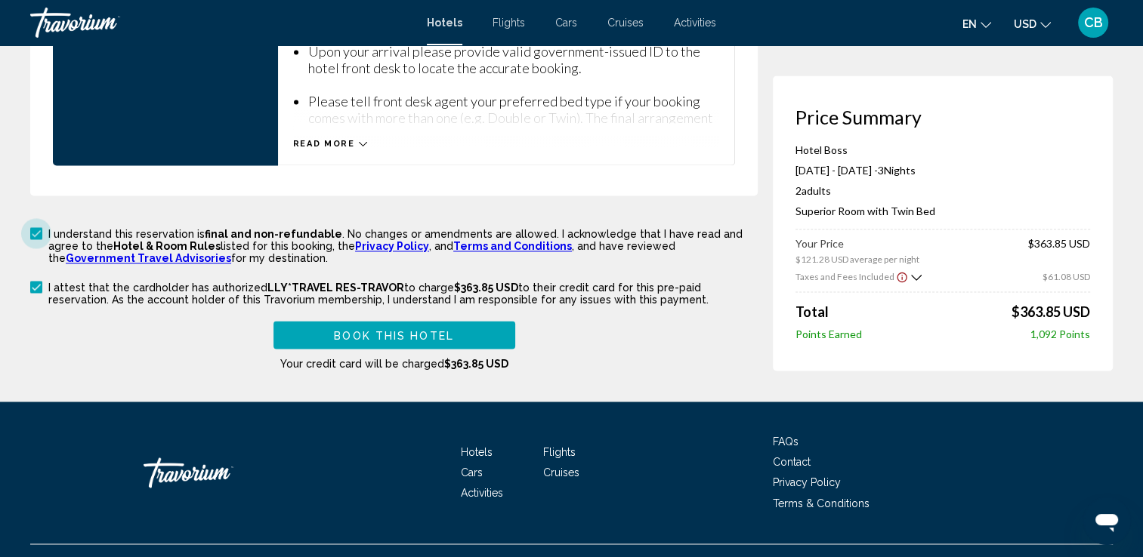
click at [453, 240] on link "Terms and Conditions" at bounding box center [512, 246] width 119 height 12
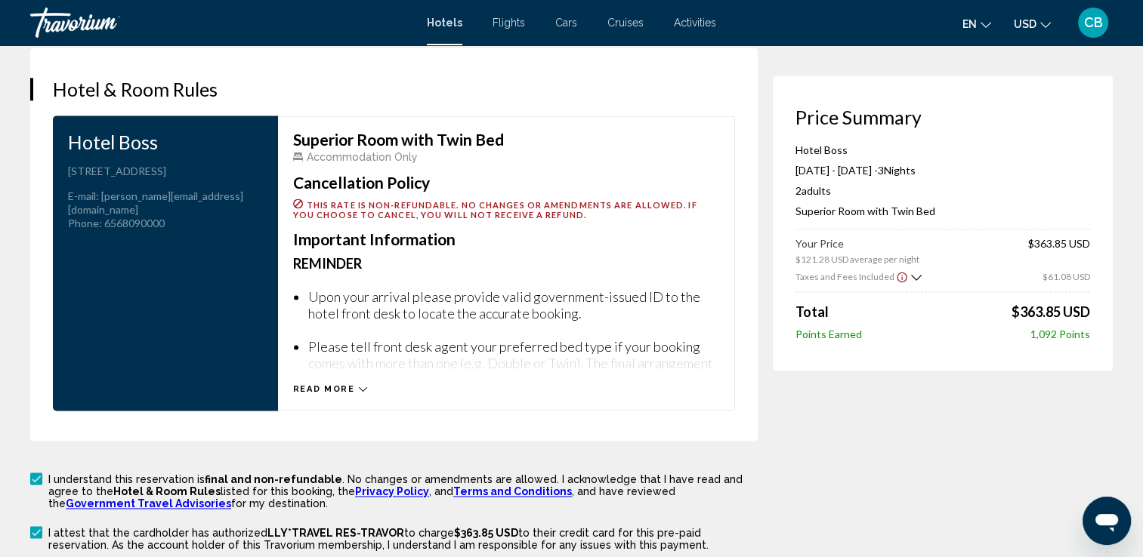
scroll to position [2141, 0]
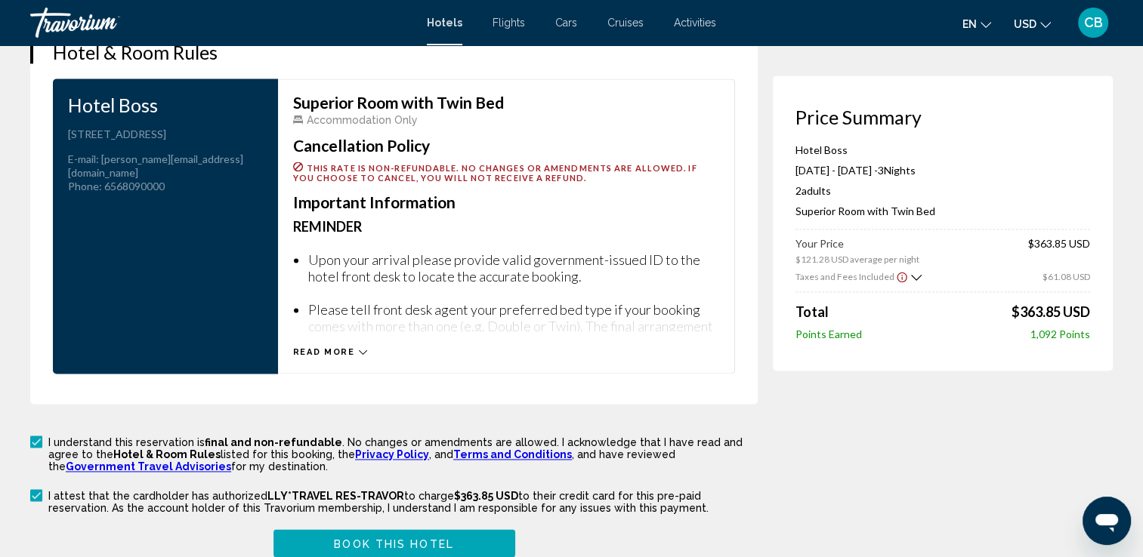
click at [359, 348] on icon "Main content" at bounding box center [363, 352] width 8 height 8
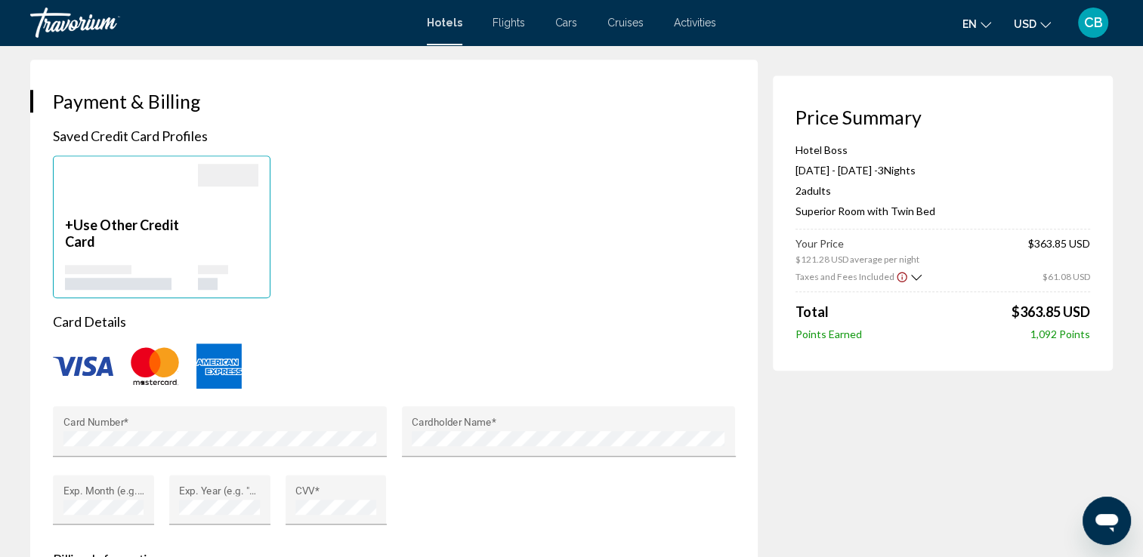
scroll to position [1227, 0]
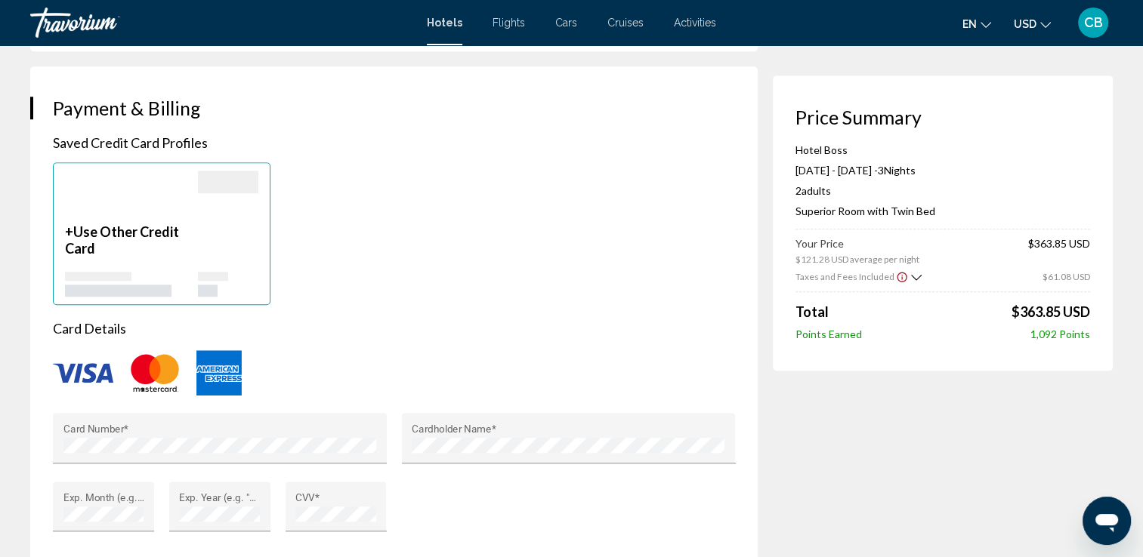
click at [489, 305] on div "**********" at bounding box center [394, 506] width 682 height 745
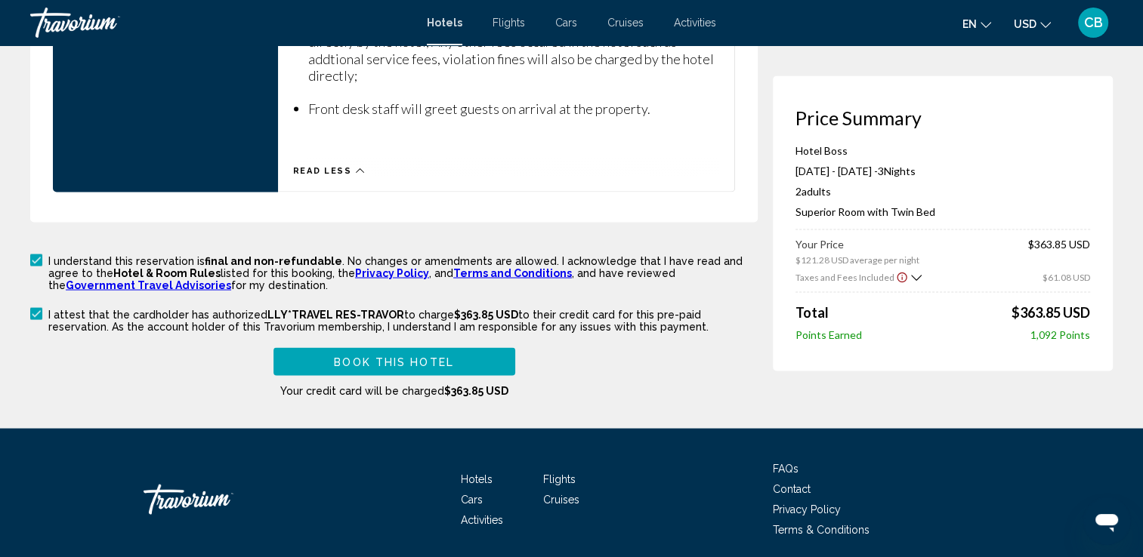
scroll to position [2804, 0]
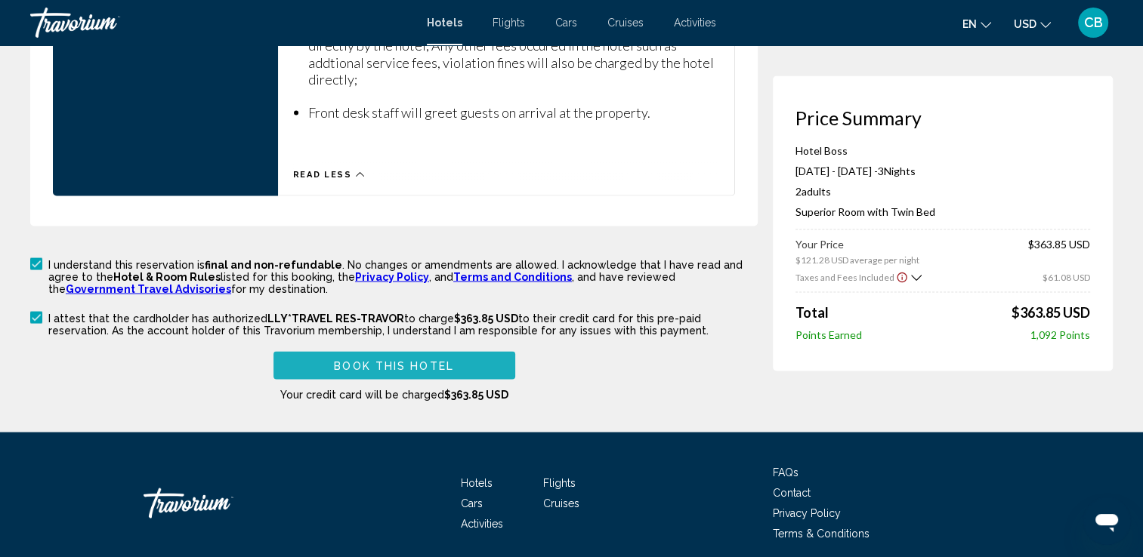
click at [378, 359] on span "Book this hotel" at bounding box center [394, 365] width 120 height 12
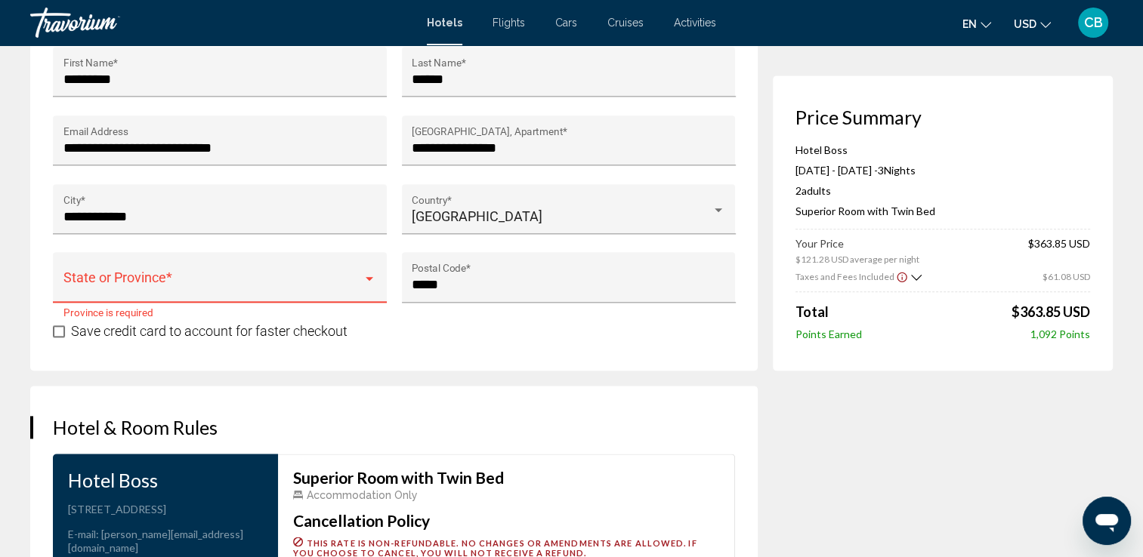
click at [369, 277] on div "Main content" at bounding box center [370, 279] width 8 height 4
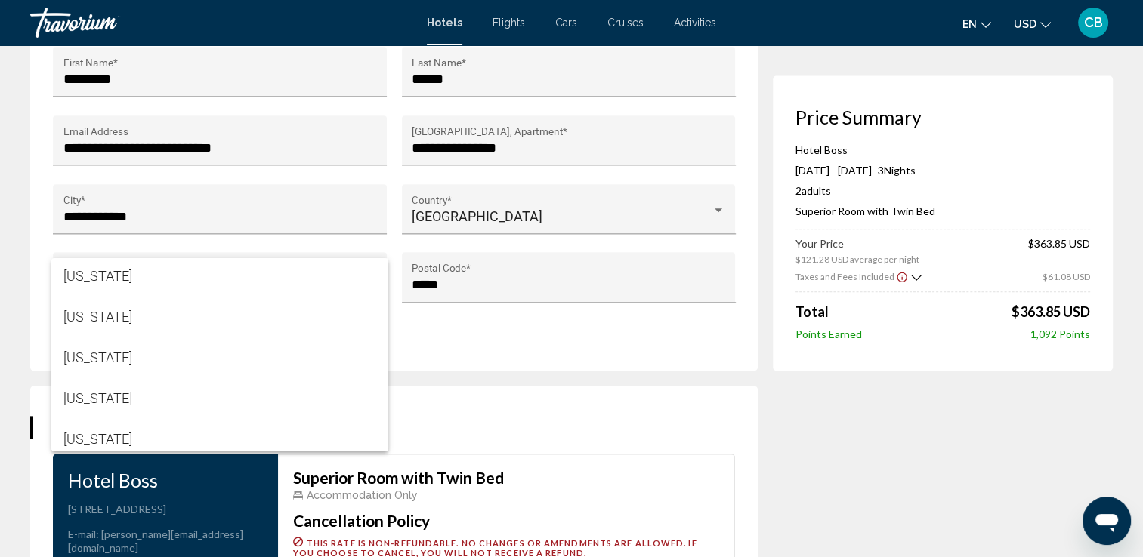
scroll to position [1650, 0]
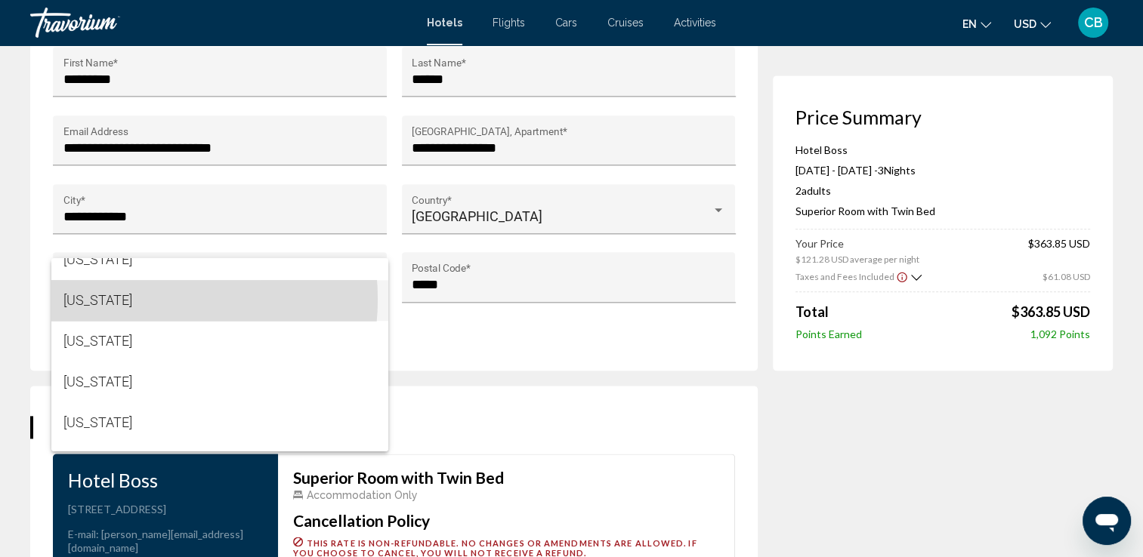
click at [125, 299] on span "[US_STATE]" at bounding box center [219, 300] width 313 height 41
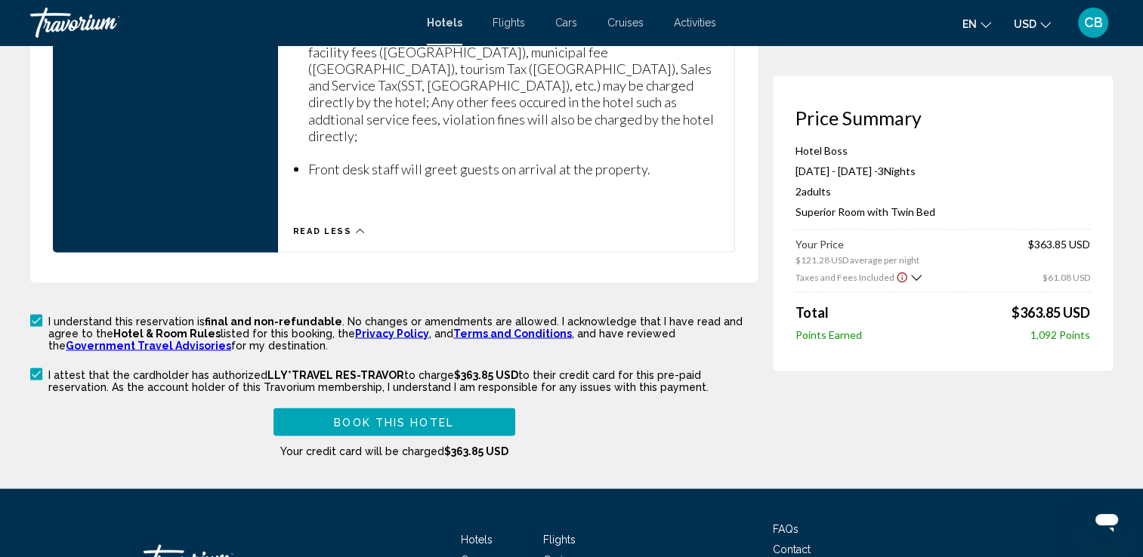
scroll to position [2824, 0]
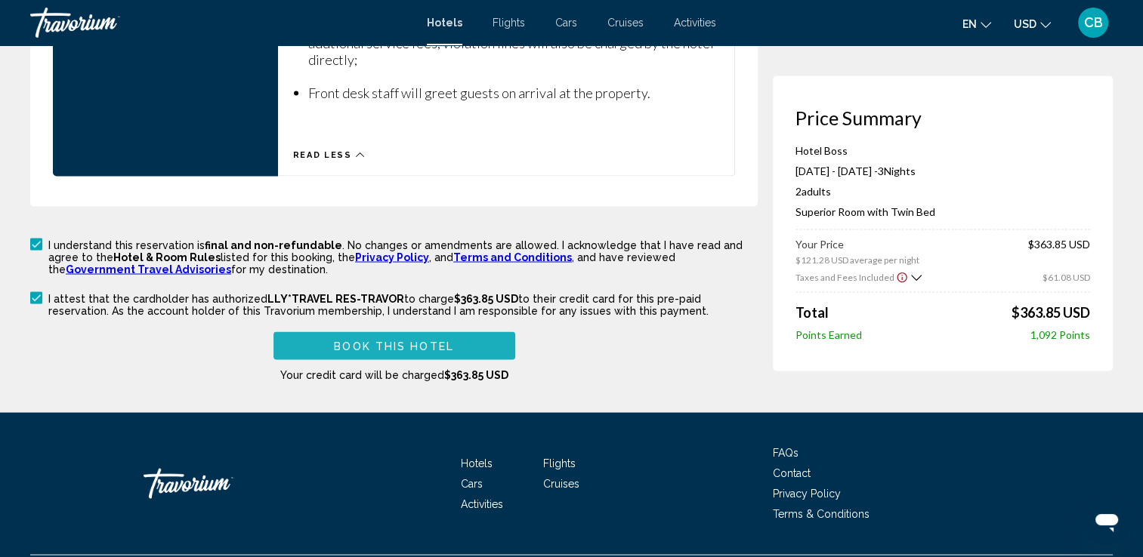
click at [376, 340] on span "Book this hotel" at bounding box center [394, 346] width 120 height 12
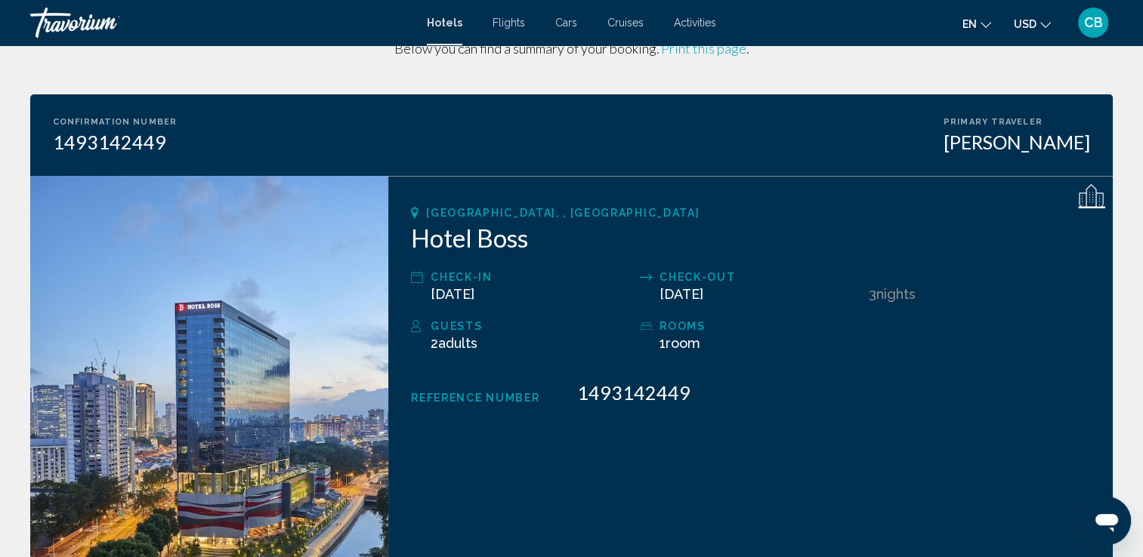
scroll to position [28, 0]
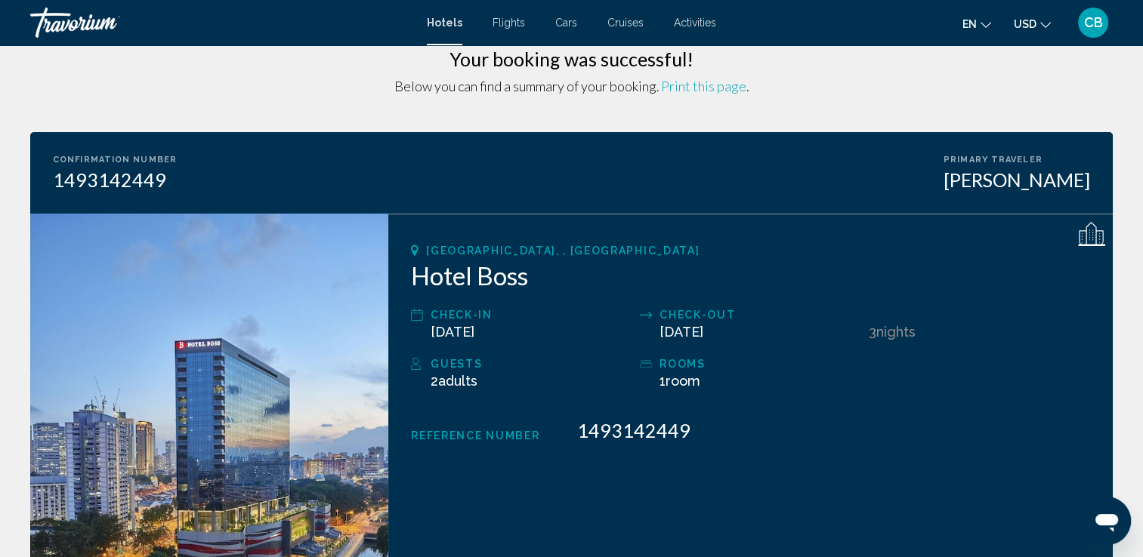
drag, startPoint x: 51, startPoint y: 161, endPoint x: 770, endPoint y: 192, distance: 719.7
click at [770, 192] on div "Confirmation Number 1493142449 Primary Traveler [PERSON_NAME]" at bounding box center [571, 173] width 1082 height 82
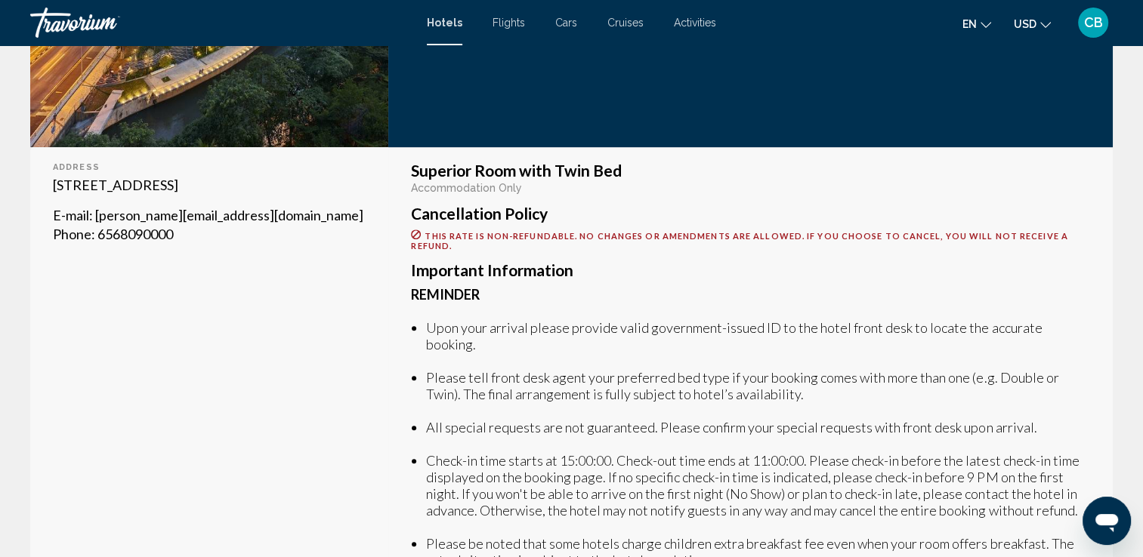
scroll to position [624, 0]
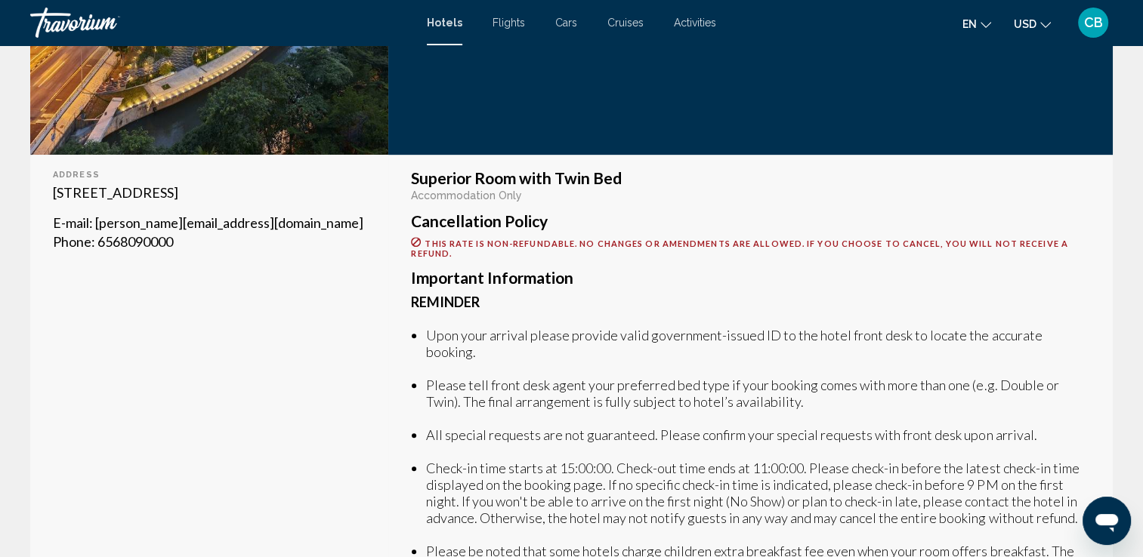
drag, startPoint x: 184, startPoint y: 249, endPoint x: 37, endPoint y: 192, distance: 157.4
click at [37, 192] on div "Address [STREET_ADDRESS] E-mail : [PERSON_NAME][EMAIL_ADDRESS][DOMAIN_NAME] Pho…" at bounding box center [209, 466] width 358 height 622
drag, startPoint x: 37, startPoint y: 192, endPoint x: 153, endPoint y: 188, distance: 116.4
copy div "[STREET_ADDRESS] E-mail : [PERSON_NAME][EMAIL_ADDRESS][DOMAIN_NAME] Phone : [PH…"
click at [216, 322] on div "Address [STREET_ADDRESS] E-mail : [PERSON_NAME][EMAIL_ADDRESS][DOMAIN_NAME] Pho…" at bounding box center [209, 466] width 358 height 622
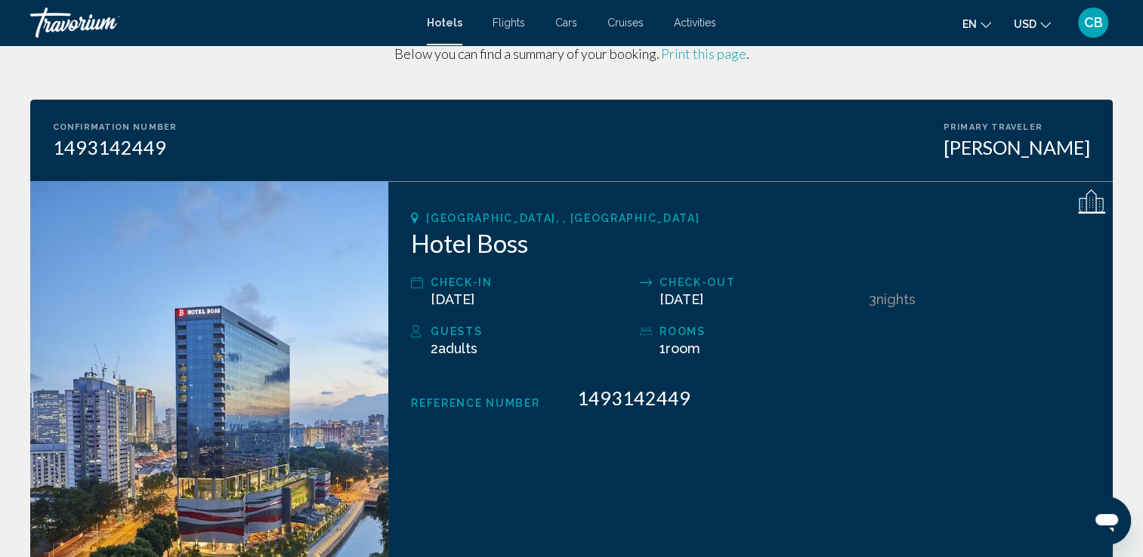
scroll to position [54, 0]
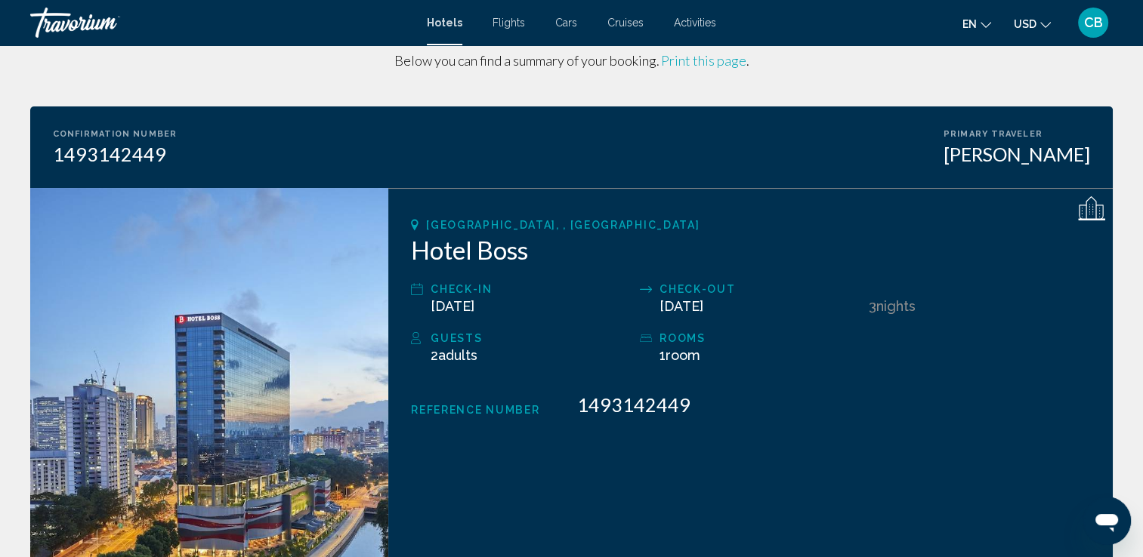
drag, startPoint x: 54, startPoint y: 133, endPoint x: 175, endPoint y: 156, distance: 123.7
click at [175, 156] on div "Confirmation Number 1493142449 Primary Traveler [PERSON_NAME]" at bounding box center [571, 147] width 1082 height 82
copy div "Confirmation Number 1493142449"
